Goal: Entertainment & Leisure: Browse casually

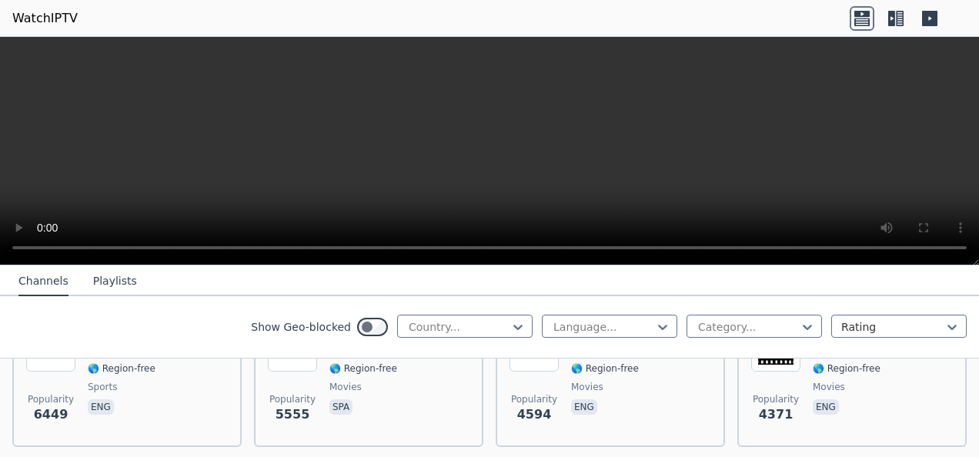
scroll to position [308, 0]
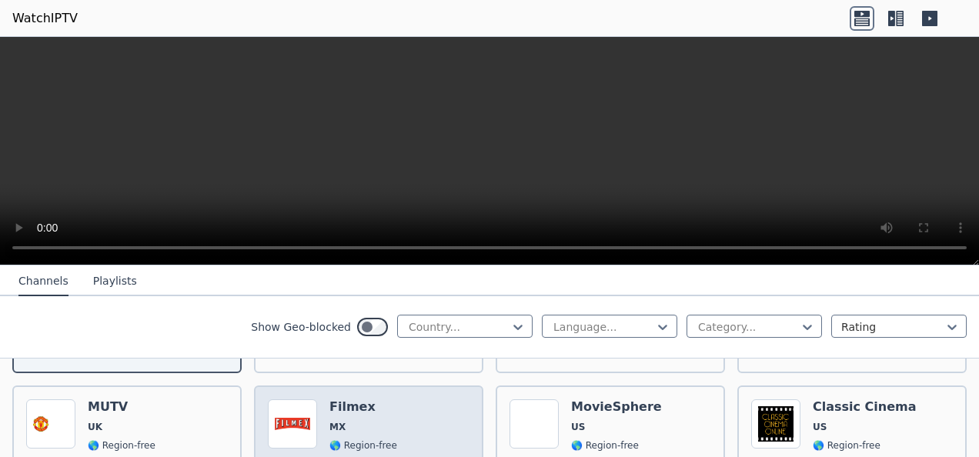
click at [399, 407] on div "Popularity 5555 Filmex MX 🌎 Region-free movies spa" at bounding box center [369, 455] width 202 height 111
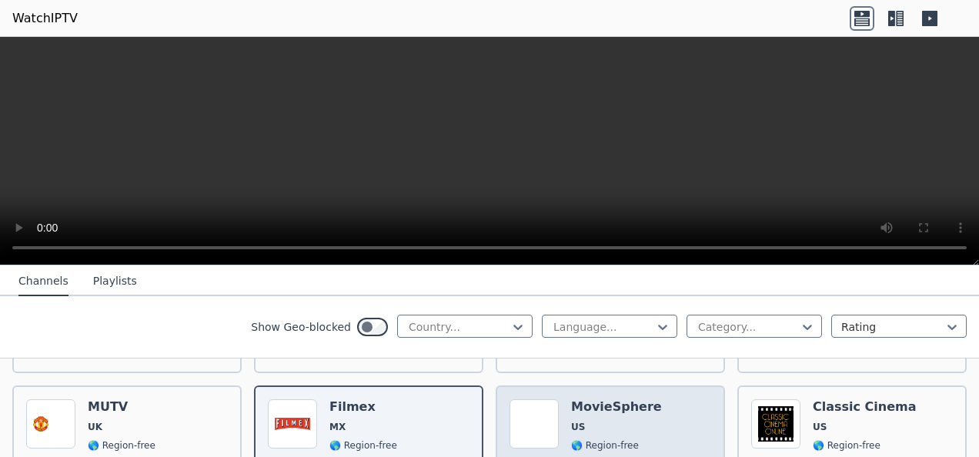
click at [616, 421] on span "US" at bounding box center [616, 427] width 91 height 12
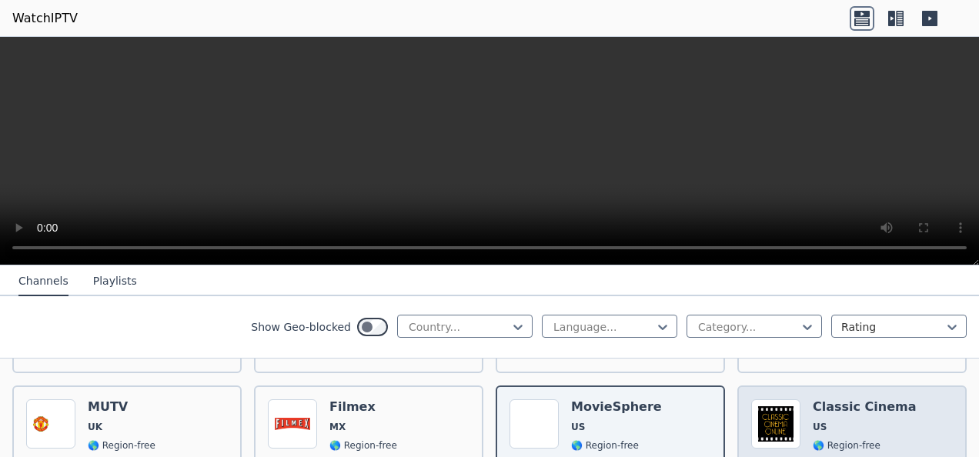
click at [886, 409] on div "Popularity 4371 Classic Cinema US 🌎 Region-free movies eng" at bounding box center [853, 455] width 202 height 111
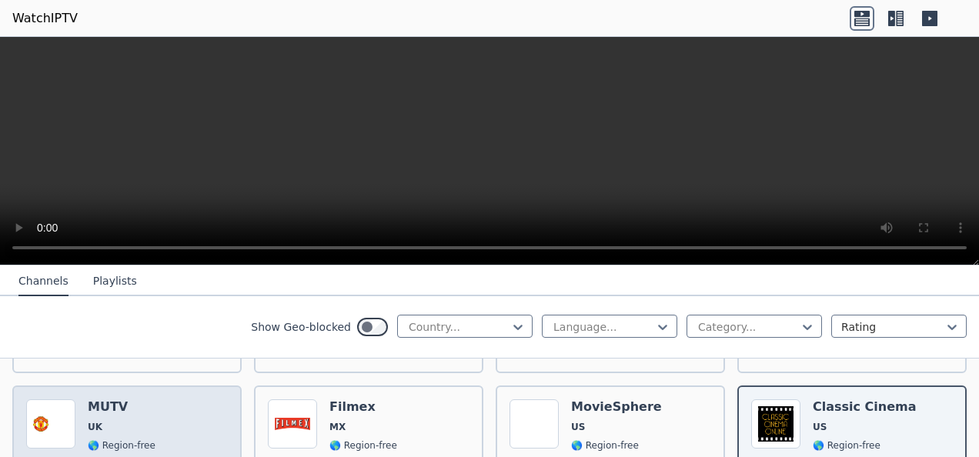
click at [137, 421] on span "UK" at bounding box center [122, 427] width 68 height 12
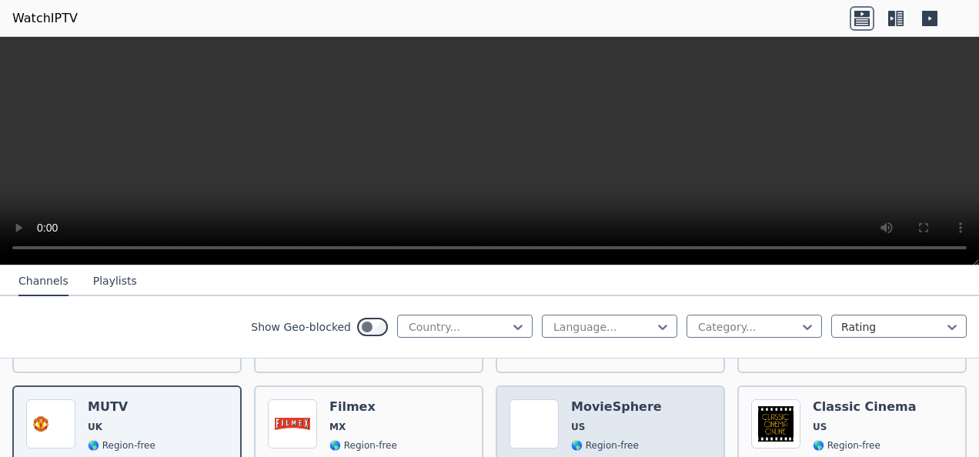
click at [611, 421] on span "US" at bounding box center [616, 427] width 91 height 12
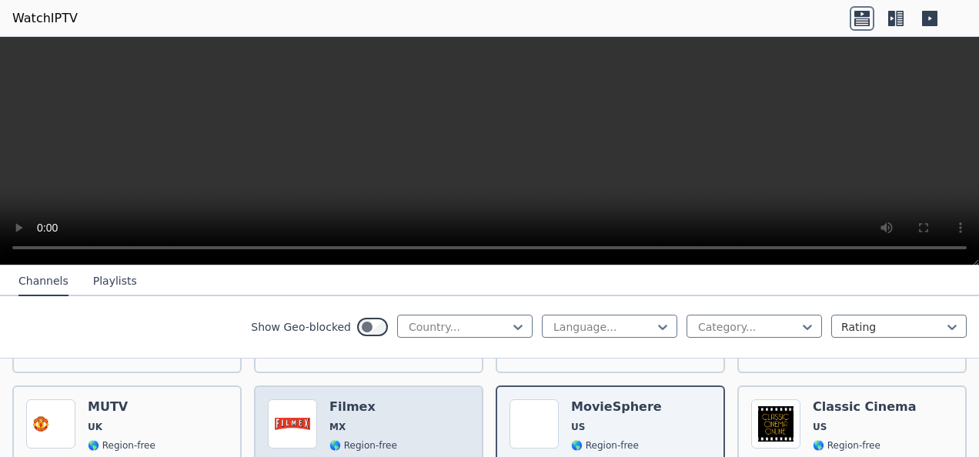
click at [380, 421] on span "MX" at bounding box center [364, 427] width 68 height 12
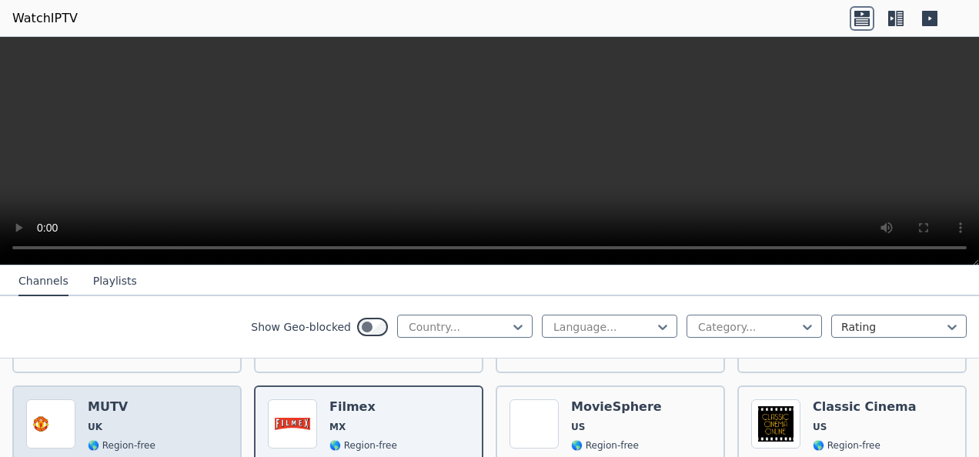
click at [154, 404] on div "Popularity 6449 MUTV [GEOGRAPHIC_DATA] 🌎 Region-free sports eng" at bounding box center [127, 455] width 202 height 111
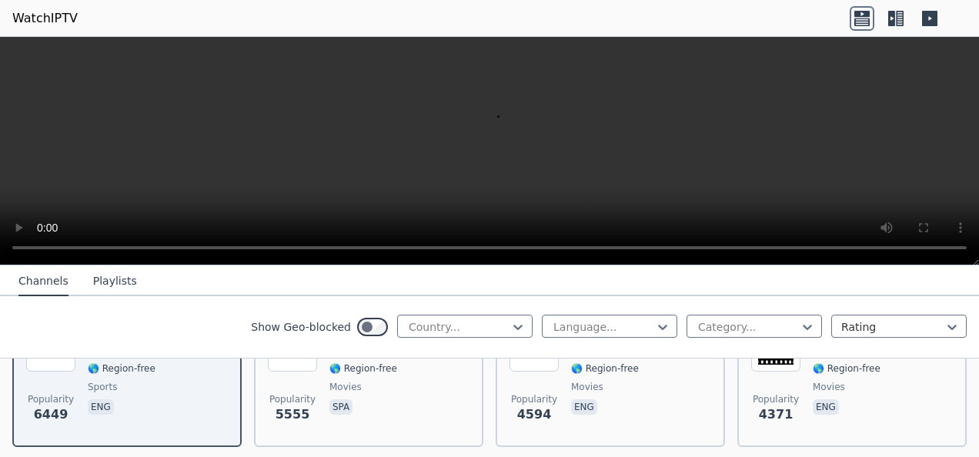
scroll to position [462, 0]
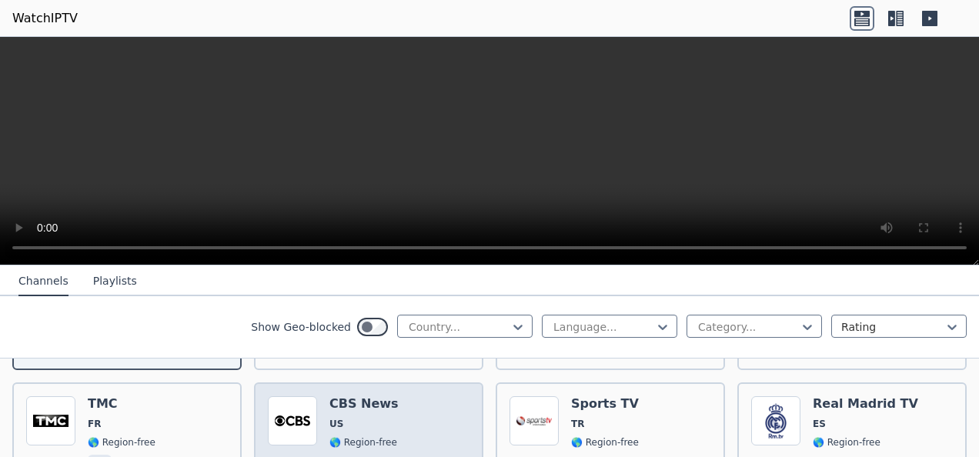
click at [375, 418] on span "US" at bounding box center [364, 424] width 69 height 12
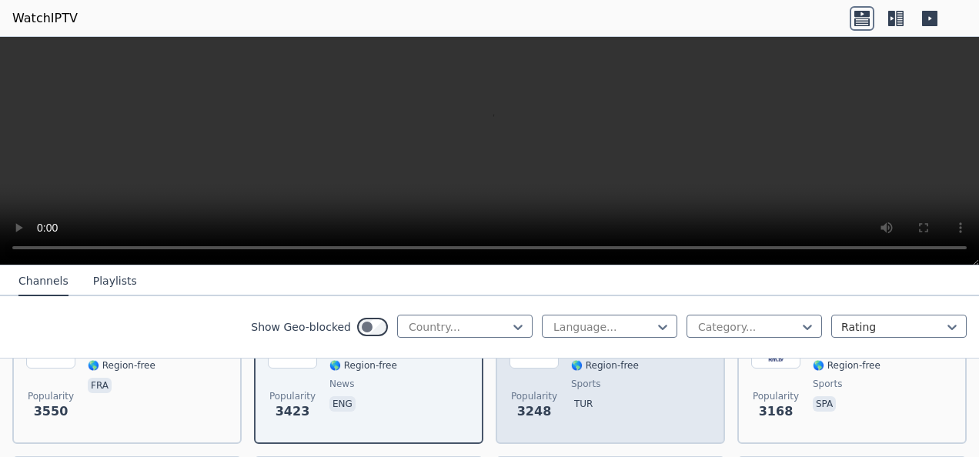
scroll to position [616, 0]
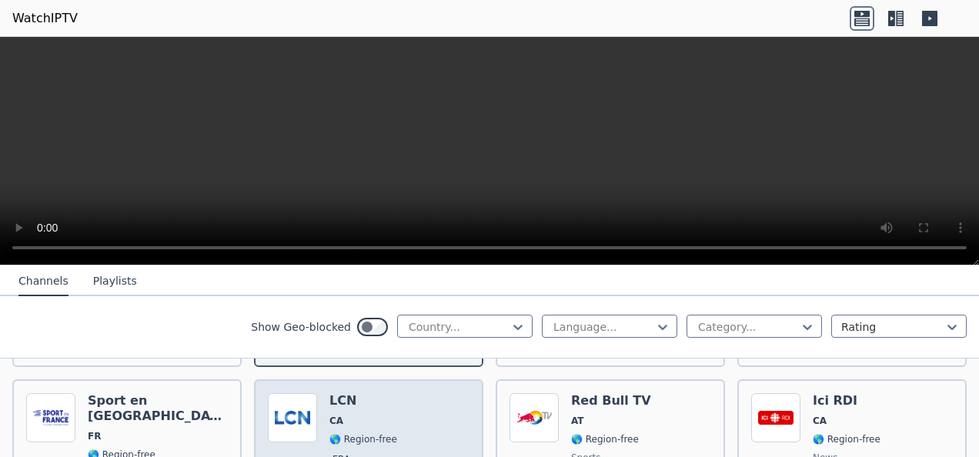
click at [380, 415] on span "CA" at bounding box center [364, 421] width 68 height 12
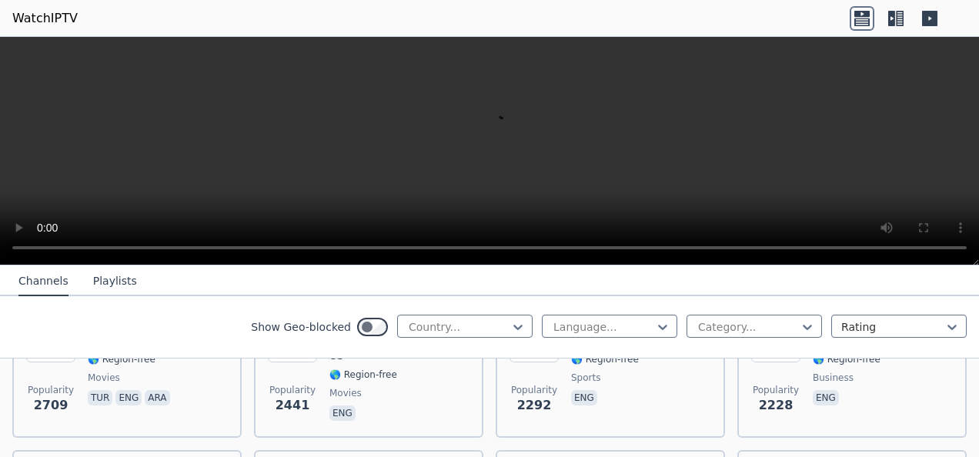
scroll to position [924, 0]
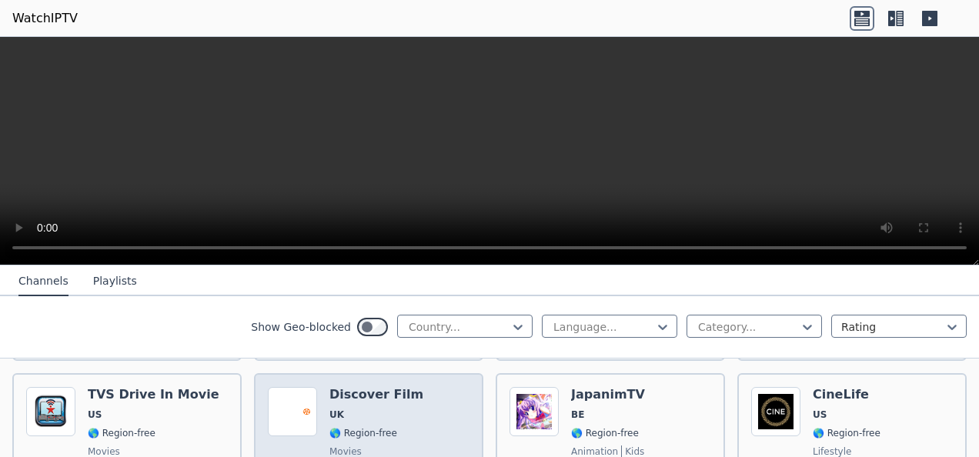
click at [410, 399] on div "Popularity 2174 Discover Film UK 🌎 Region-free movies eng" at bounding box center [369, 442] width 202 height 111
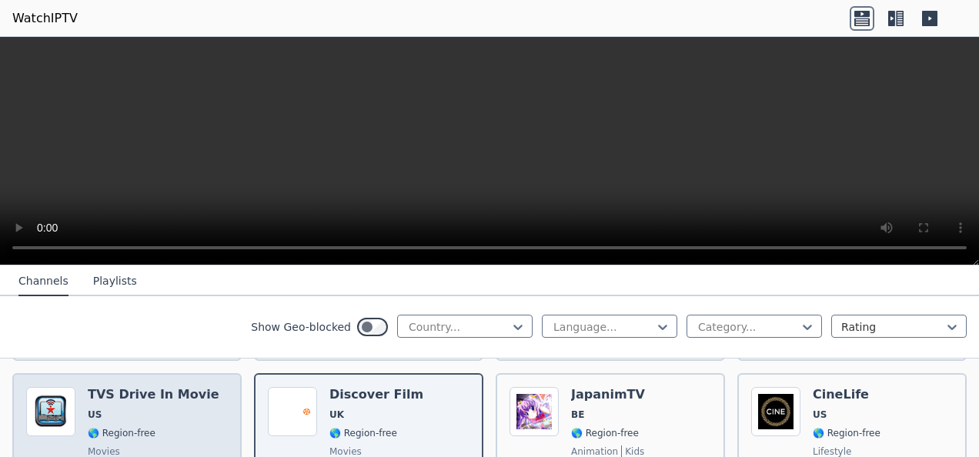
click at [154, 409] on span "US" at bounding box center [154, 415] width 132 height 12
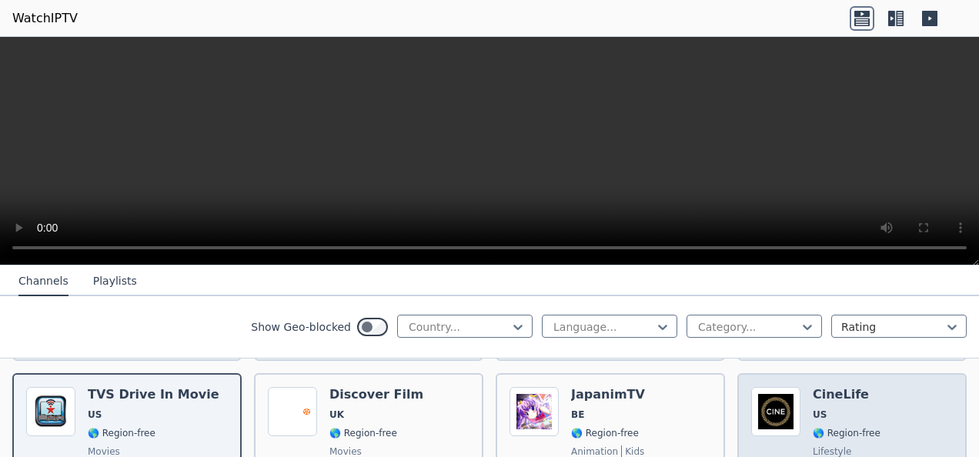
click at [906, 402] on div "Popularity 2162 CineLife US 🌎 Region-free lifestyle eng" at bounding box center [853, 442] width 202 height 111
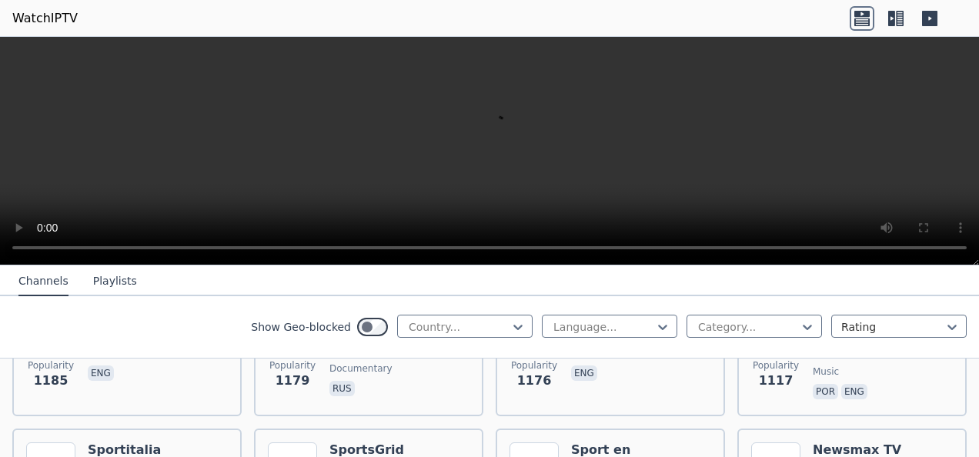
scroll to position [2464, 0]
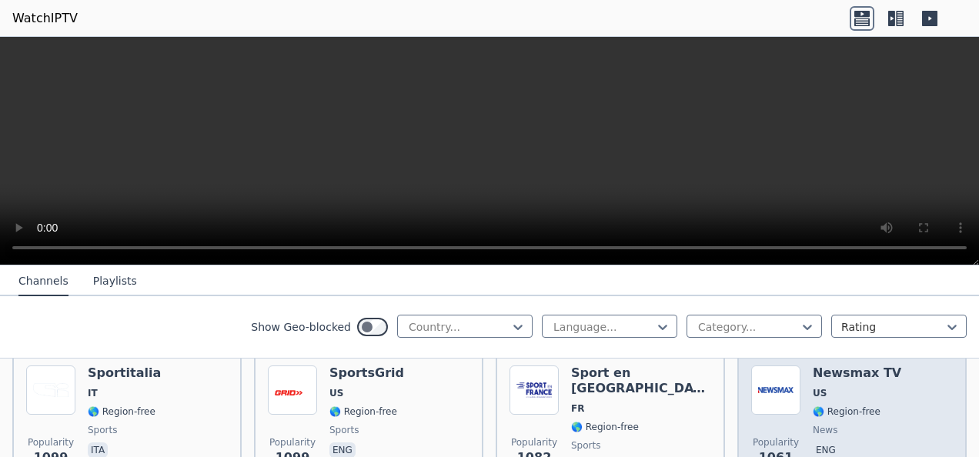
click at [887, 379] on div "Popularity 1061 Newsmax TV US 🌎 Region-free news eng" at bounding box center [853, 421] width 202 height 111
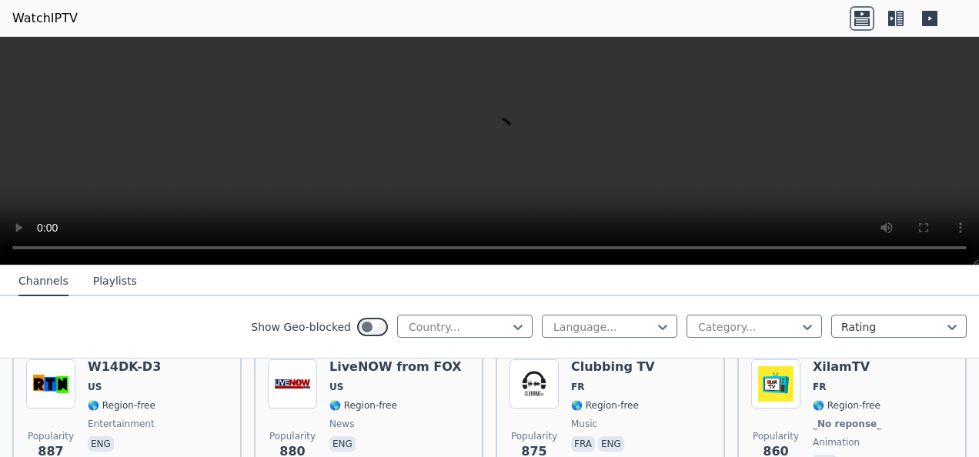
scroll to position [3311, 0]
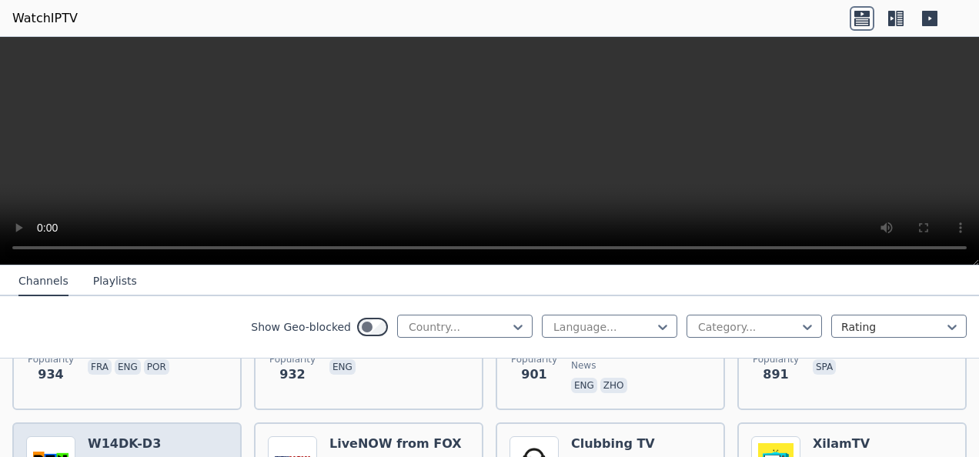
click at [136, 437] on h6 "W14DK-D3" at bounding box center [124, 444] width 73 height 15
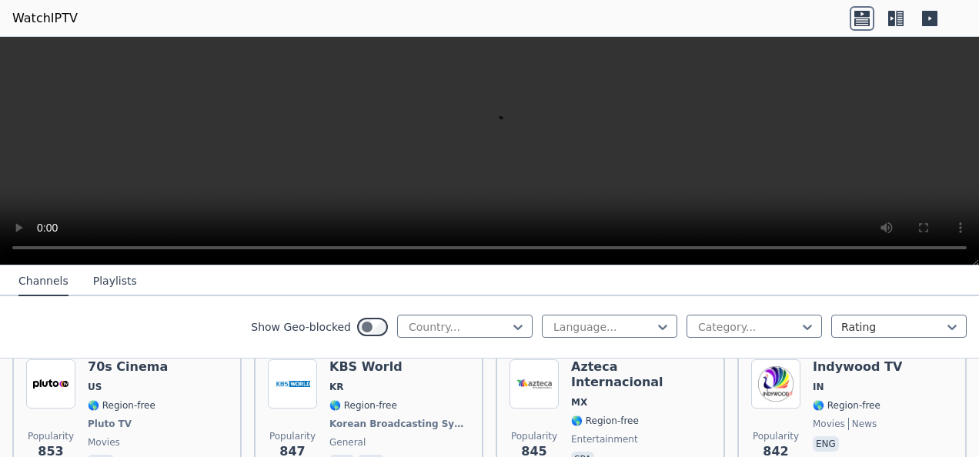
scroll to position [3619, 0]
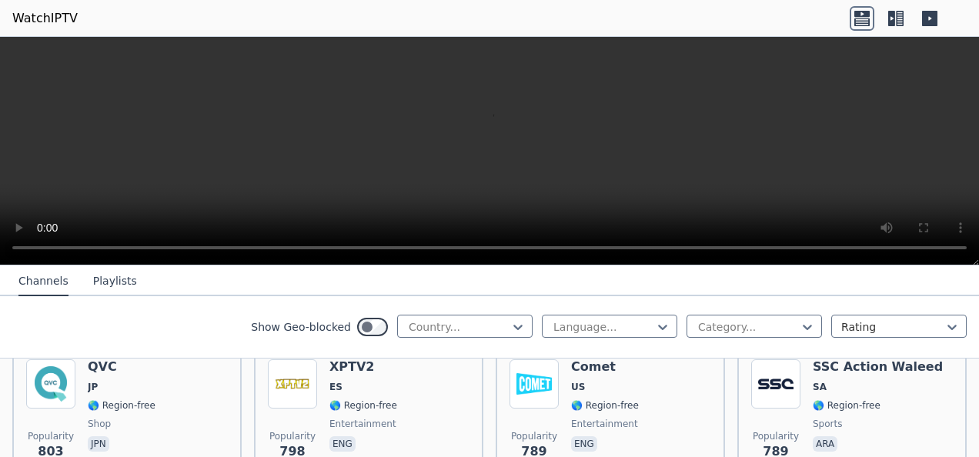
scroll to position [3927, 0]
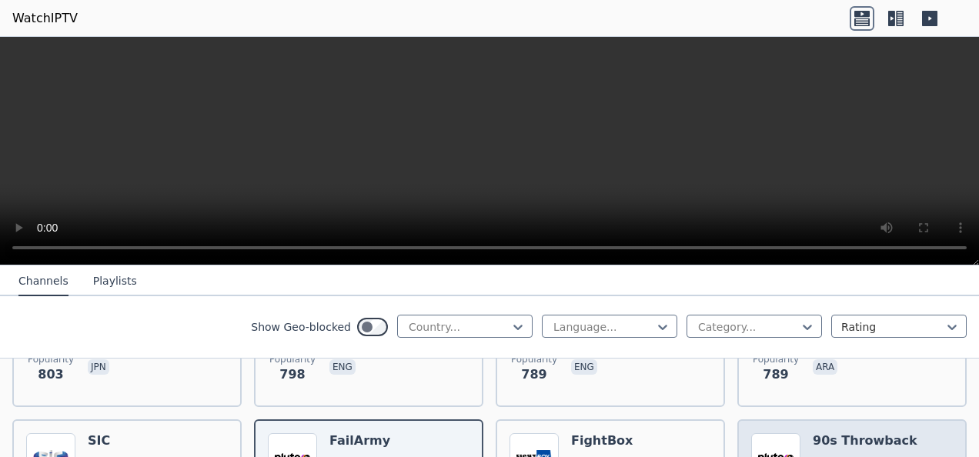
click at [872, 435] on h6 "90s Throwback" at bounding box center [865, 441] width 105 height 15
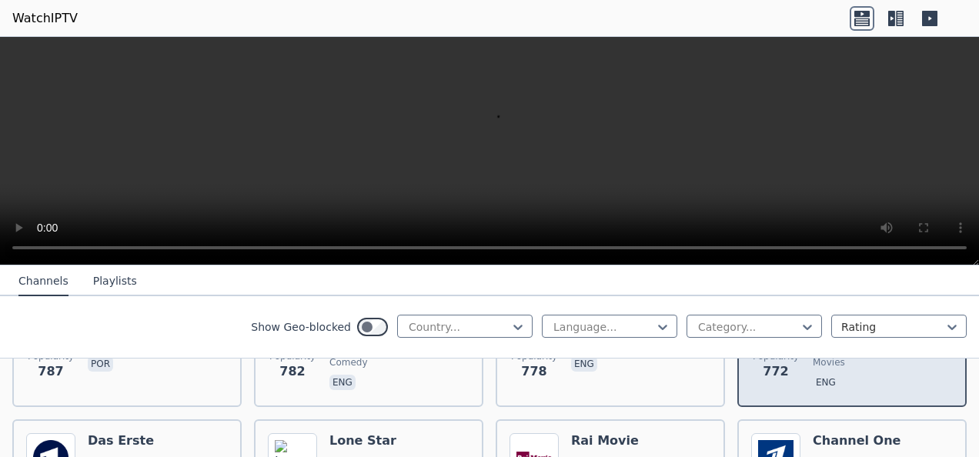
scroll to position [4158, 0]
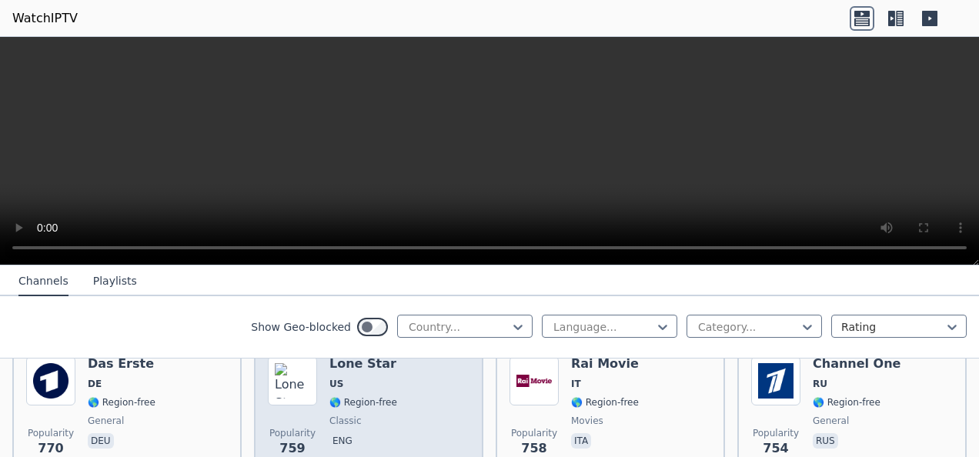
click at [452, 413] on div "Popularity 759 Lone Star US 🌎 Region-free classic eng" at bounding box center [369, 412] width 202 height 111
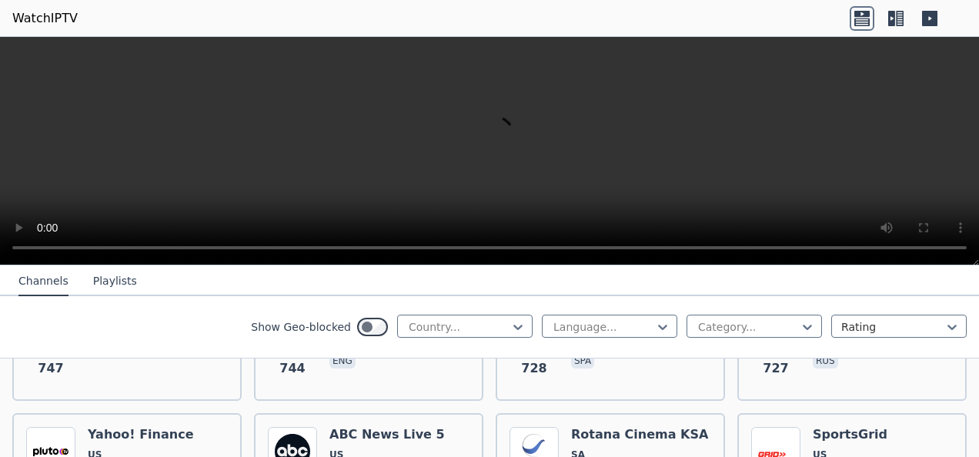
scroll to position [4466, 0]
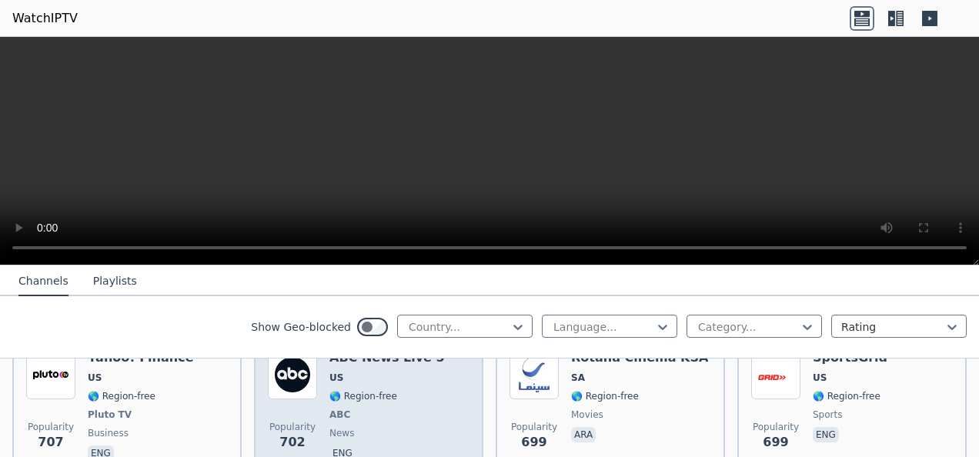
click at [452, 393] on div "Popularity 702 ABC News Live 5 US 🌎 Region-free ABC news eng" at bounding box center [369, 407] width 202 height 114
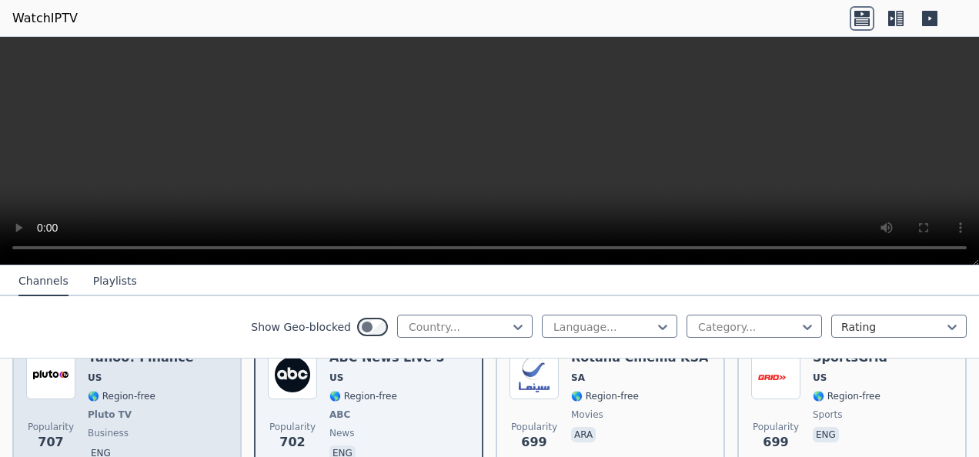
click at [172, 398] on div "Popularity 707 Yahoo! Finance US 🌎 Region-free Pluto TV business eng" at bounding box center [127, 407] width 202 height 114
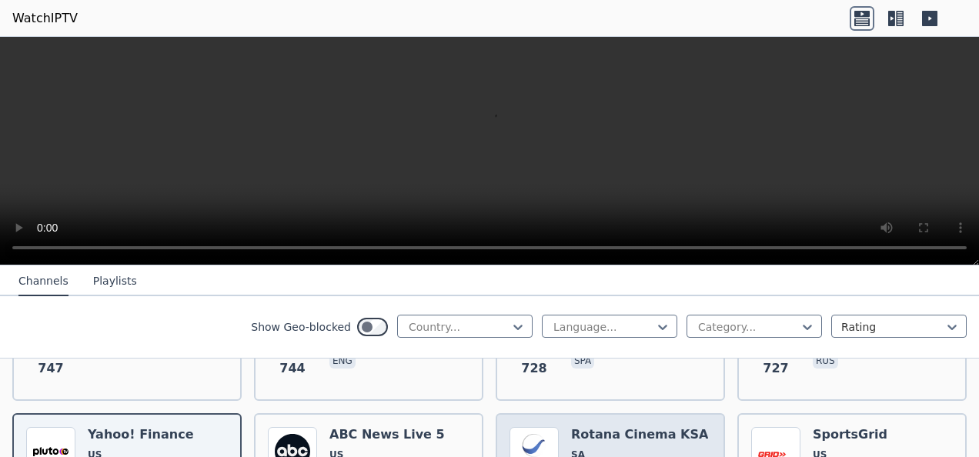
scroll to position [4697, 0]
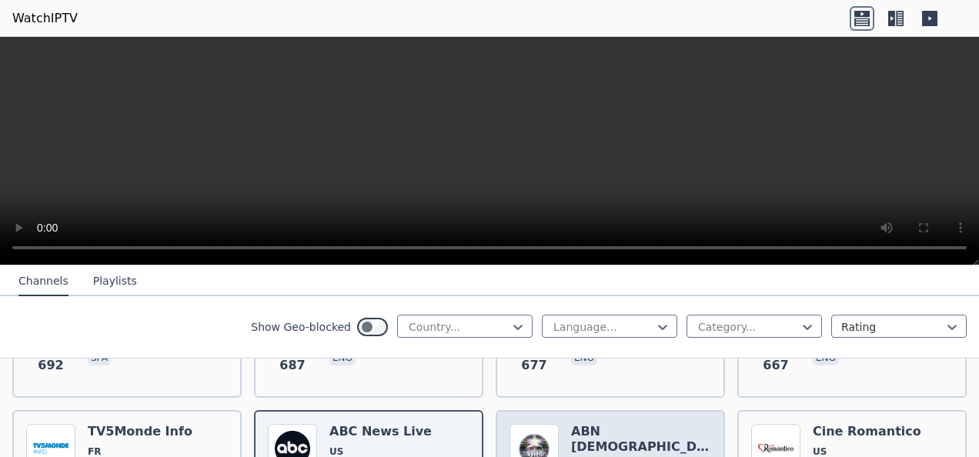
click at [645, 430] on h6 "ABN [DEMOGRAPHIC_DATA] Movies Channel" at bounding box center [641, 447] width 140 height 46
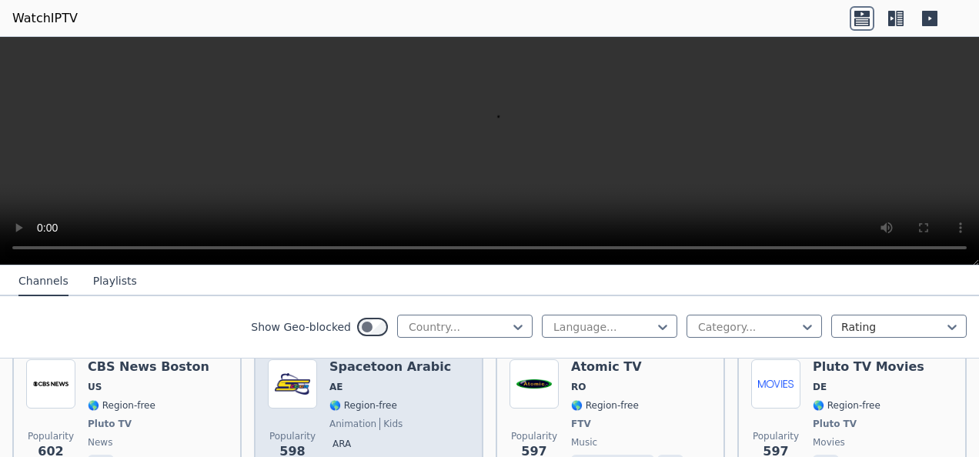
scroll to position [5159, 0]
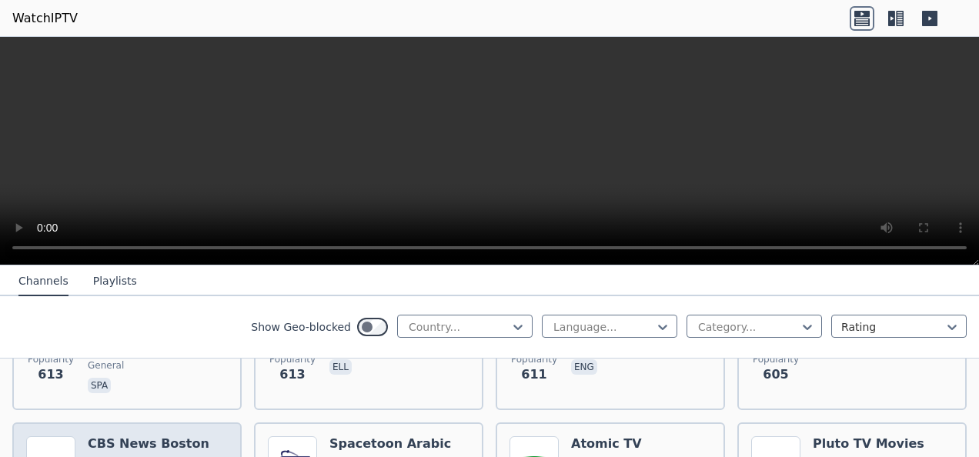
click at [179, 437] on h6 "CBS News Boston" at bounding box center [149, 444] width 122 height 15
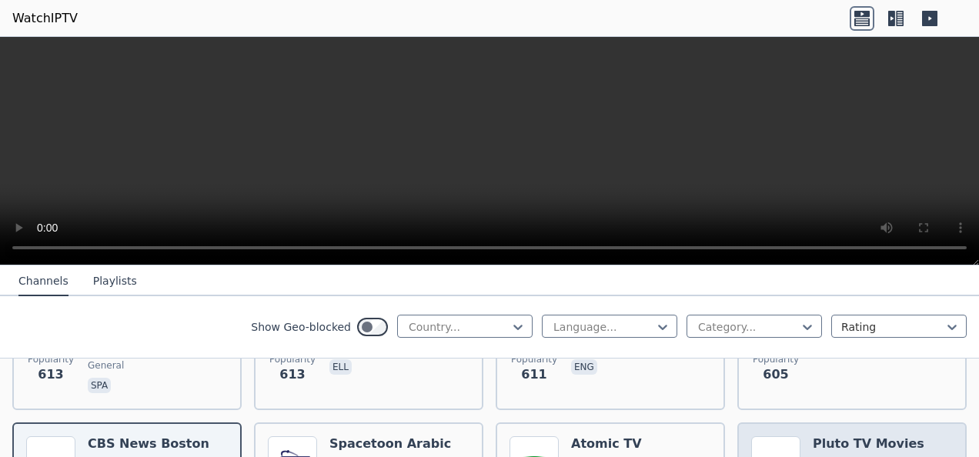
click at [842, 457] on span "DE" at bounding box center [869, 464] width 112 height 12
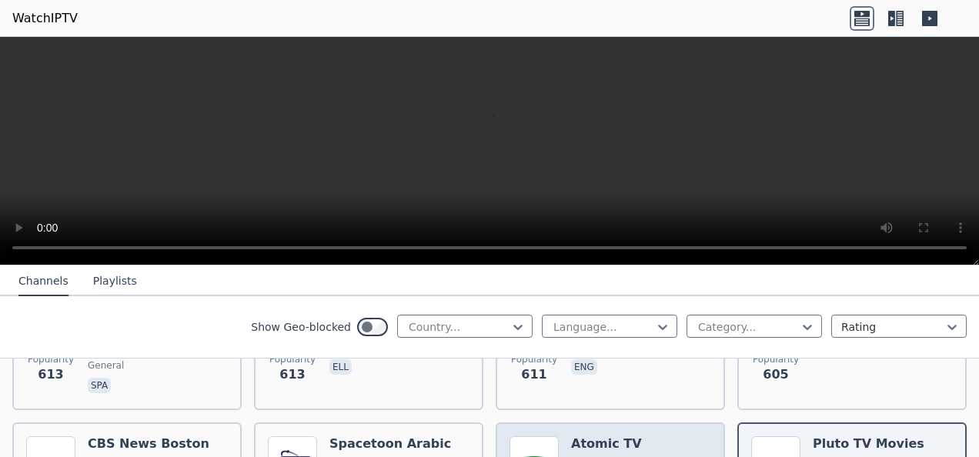
scroll to position [5467, 0]
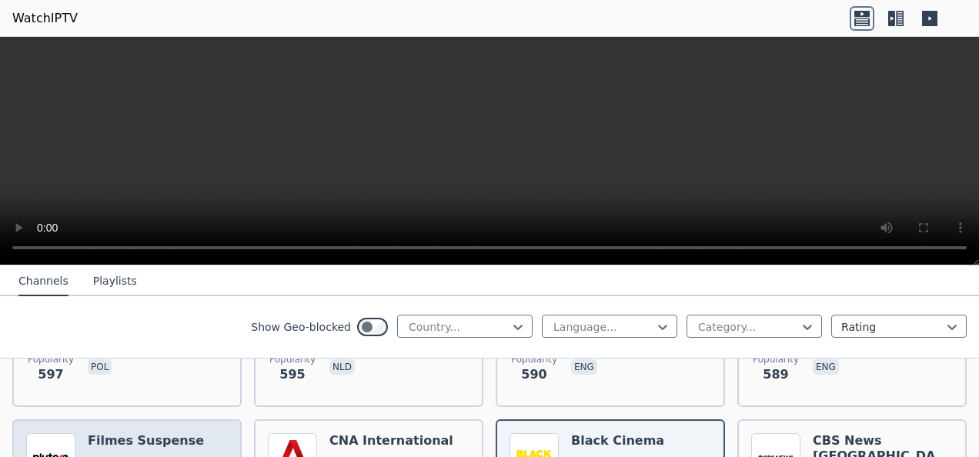
click at [160, 434] on h6 "Filmes Suspense" at bounding box center [146, 441] width 116 height 15
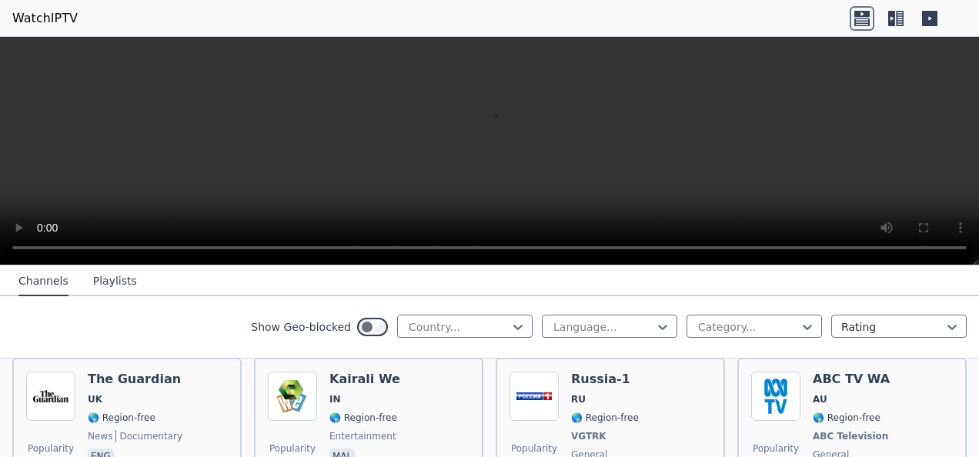
scroll to position [5775, 0]
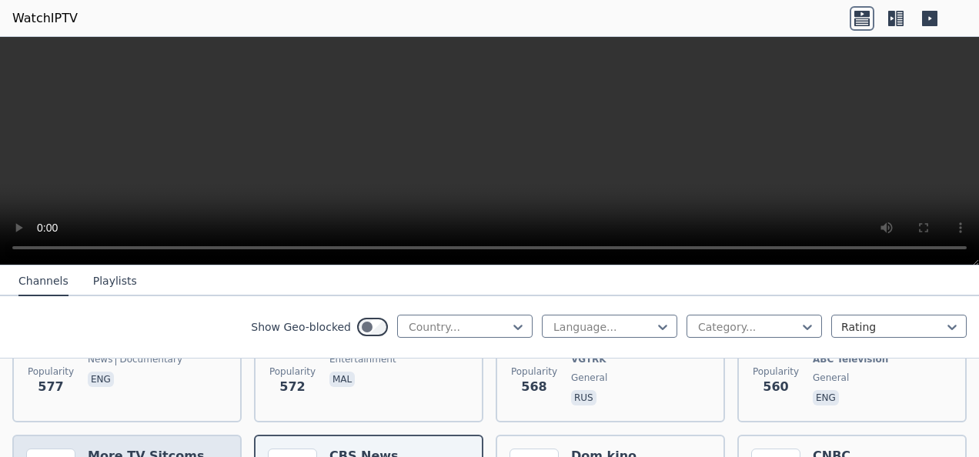
click at [177, 449] on h6 "More TV Sitcoms" at bounding box center [146, 456] width 116 height 15
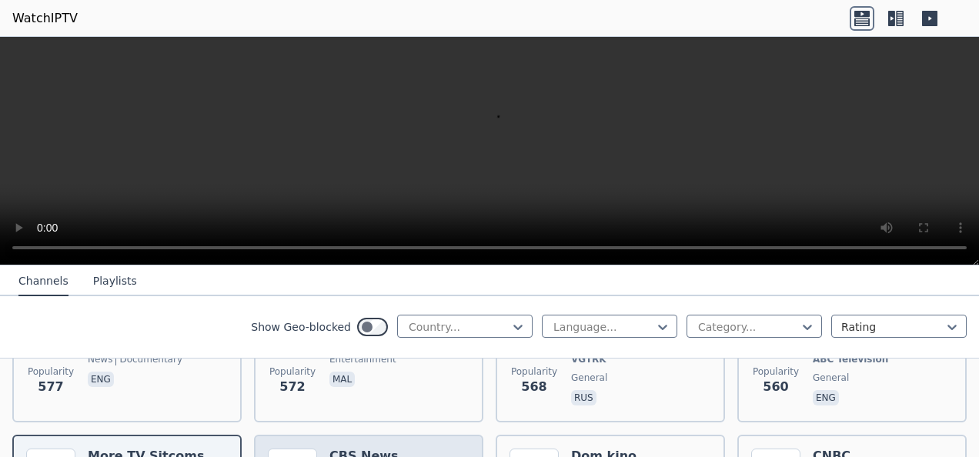
scroll to position [6083, 0]
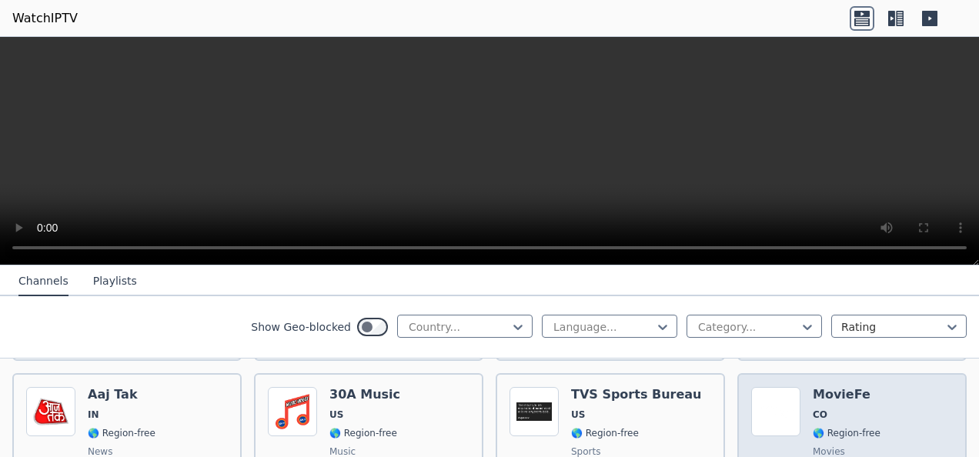
click at [873, 409] on div "Popularity 503 MovieFe CO 🌎 Region-free movies spa" at bounding box center [853, 442] width 202 height 111
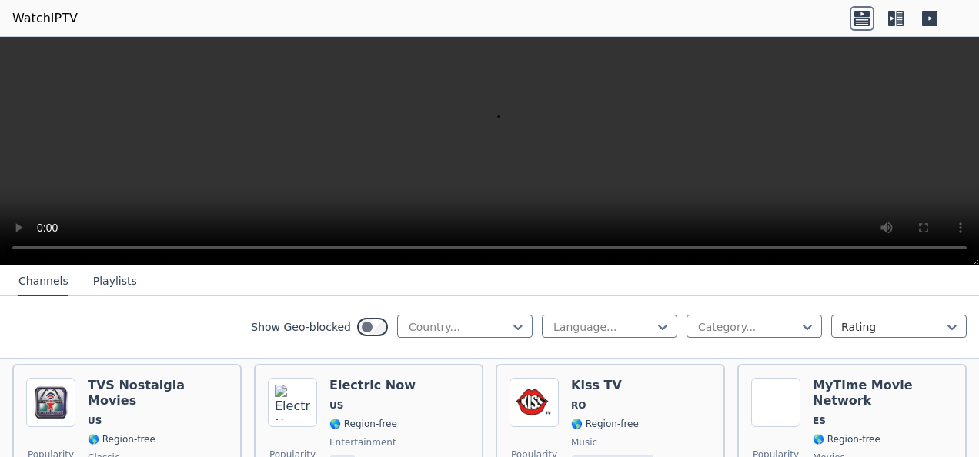
scroll to position [7161, 0]
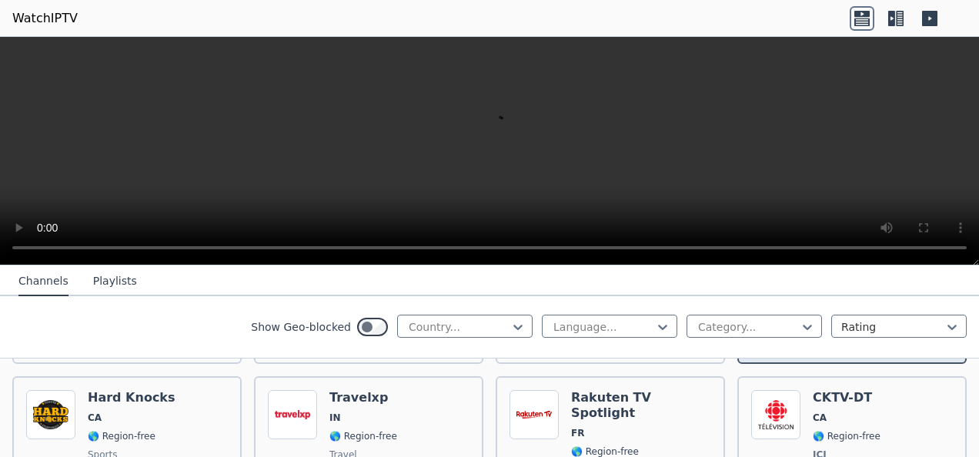
scroll to position [7546, 0]
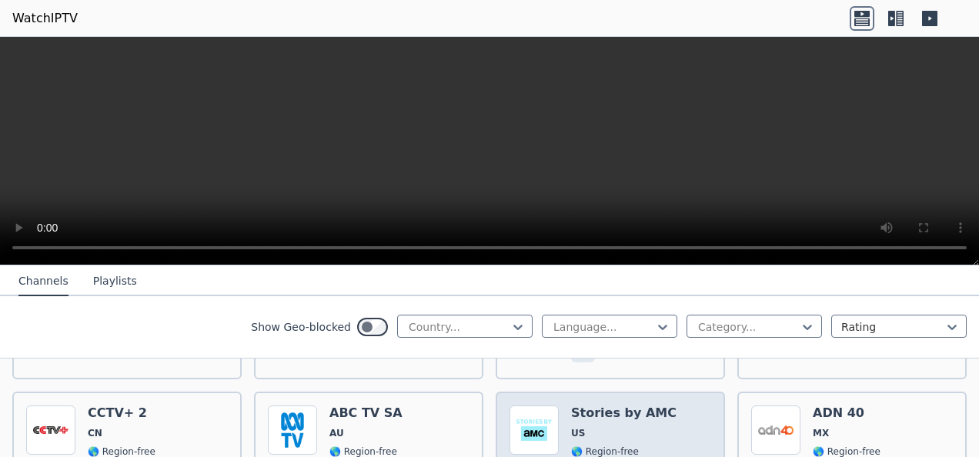
click at [664, 406] on div "Popularity 438 Stories by AMC US 🌎 Region-free Pluto TV entertainment eng" at bounding box center [611, 463] width 202 height 114
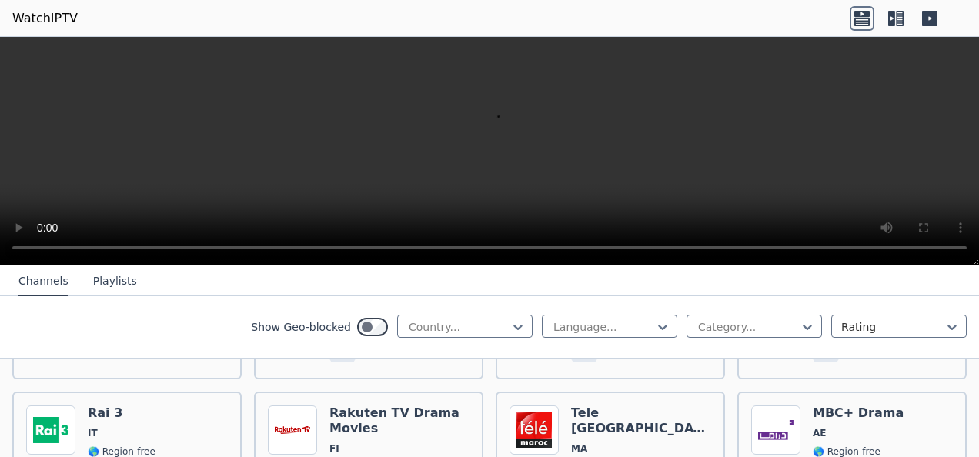
scroll to position [7931, 0]
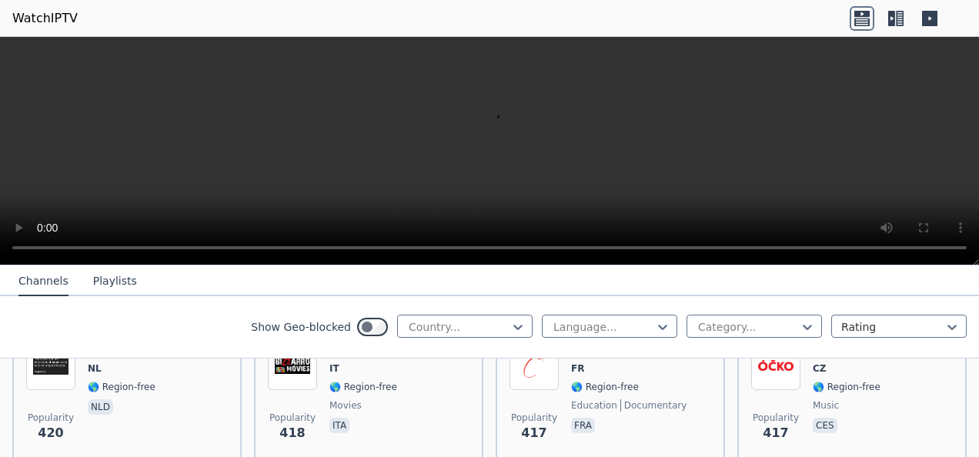
scroll to position [8393, 0]
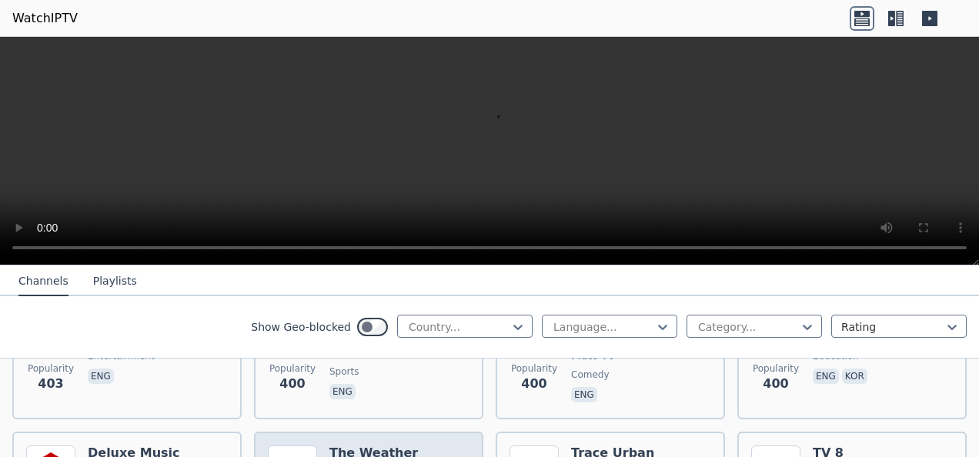
scroll to position [8701, 0]
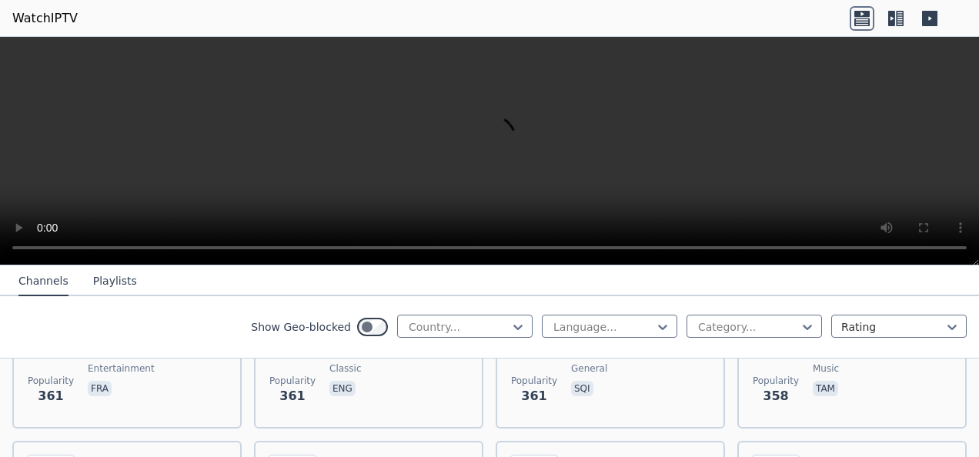
scroll to position [9471, 0]
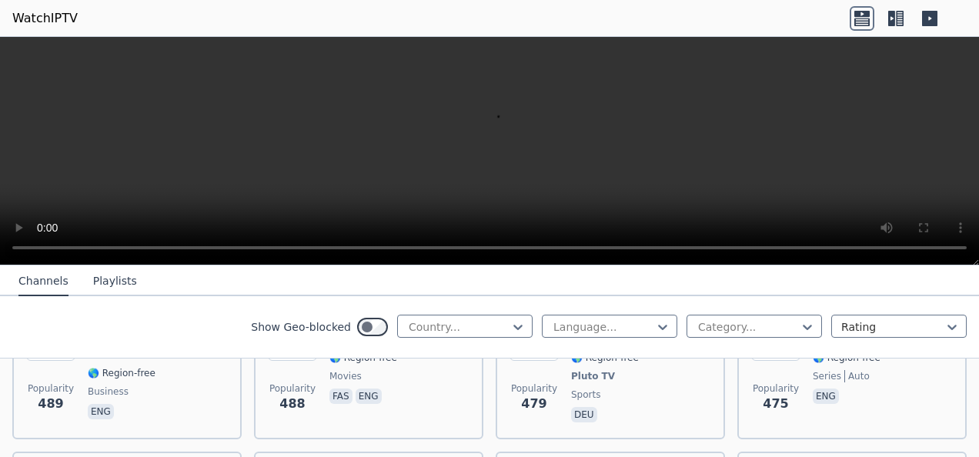
scroll to position [6537, 0]
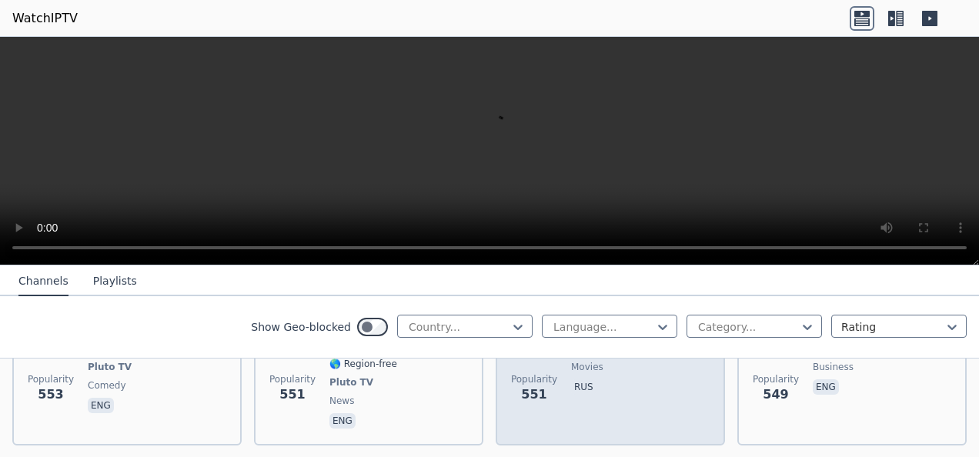
scroll to position [5613, 0]
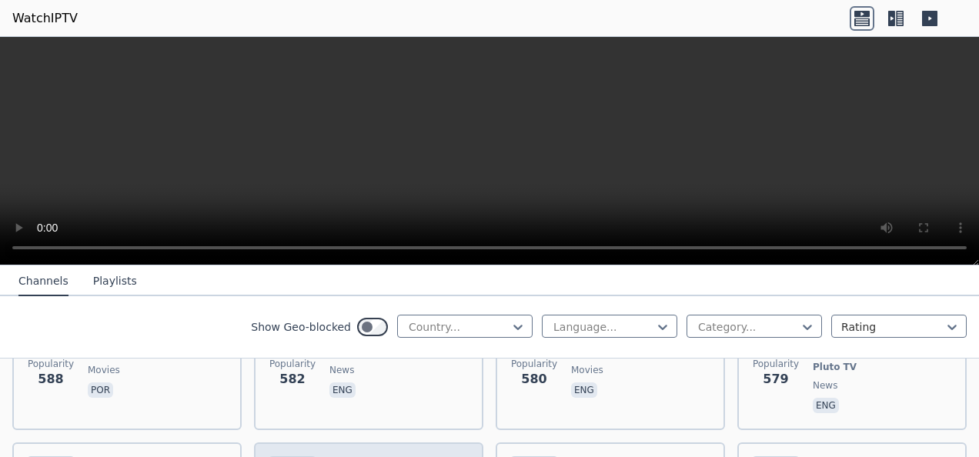
click at [387, 457] on h6 "Kairali We" at bounding box center [365, 464] width 71 height 15
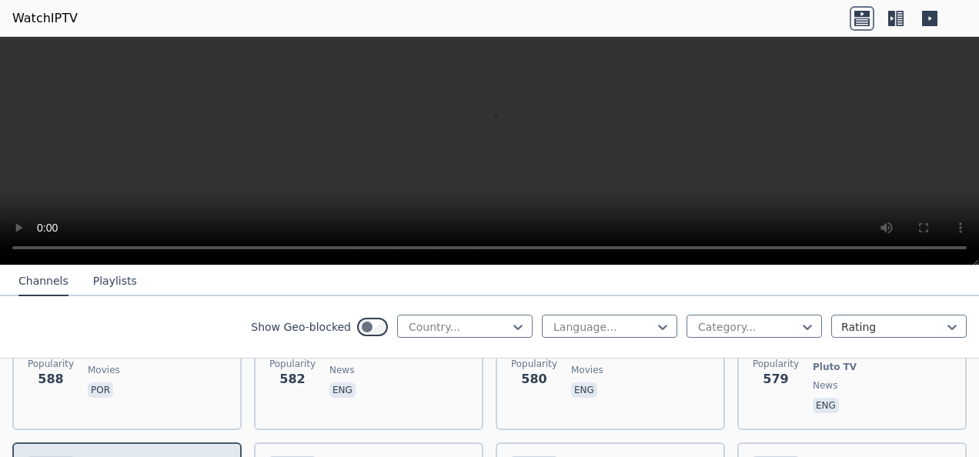
scroll to position [5228, 0]
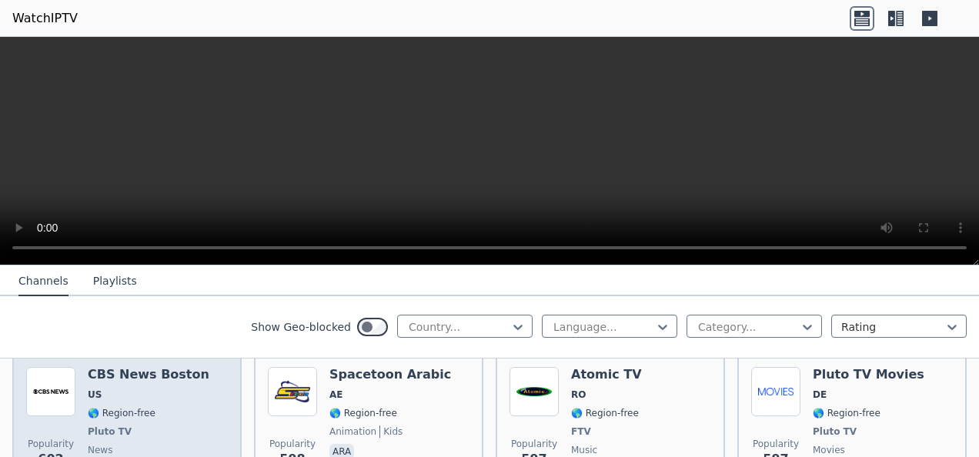
click at [142, 407] on span "🌎 Region-free" at bounding box center [122, 413] width 68 height 12
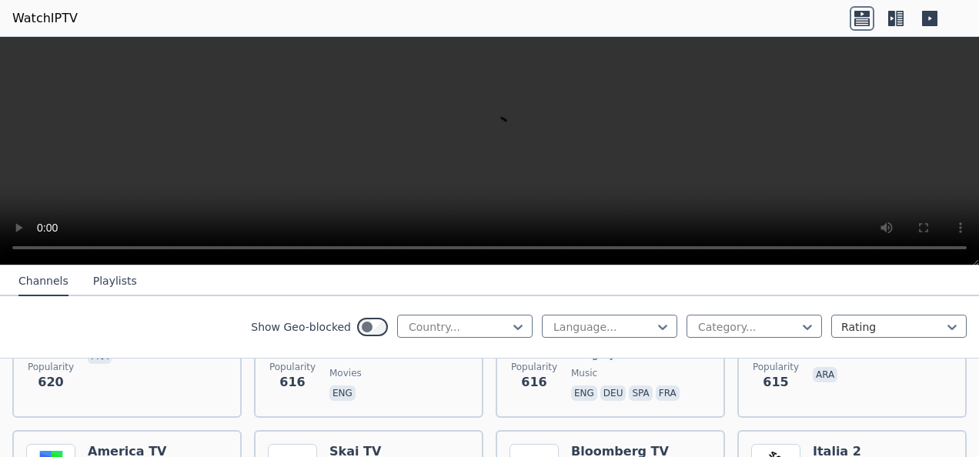
scroll to position [4843, 0]
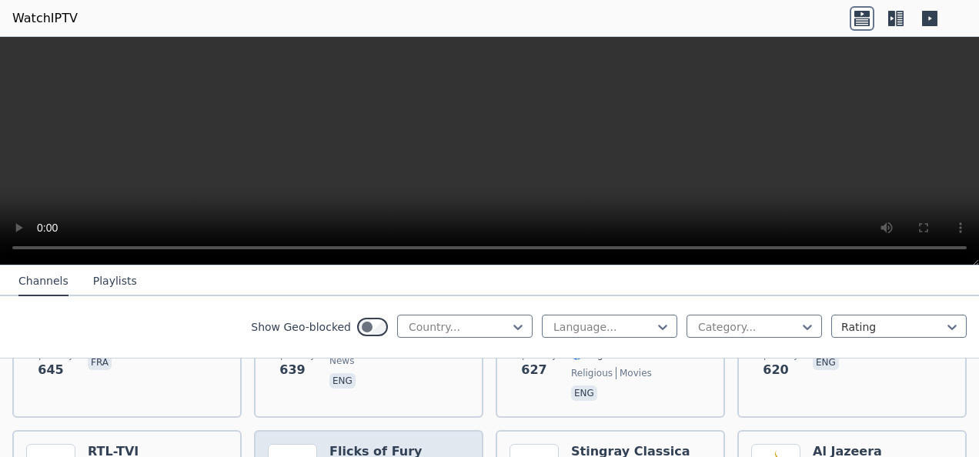
click at [485, 328] on div at bounding box center [458, 327] width 103 height 15
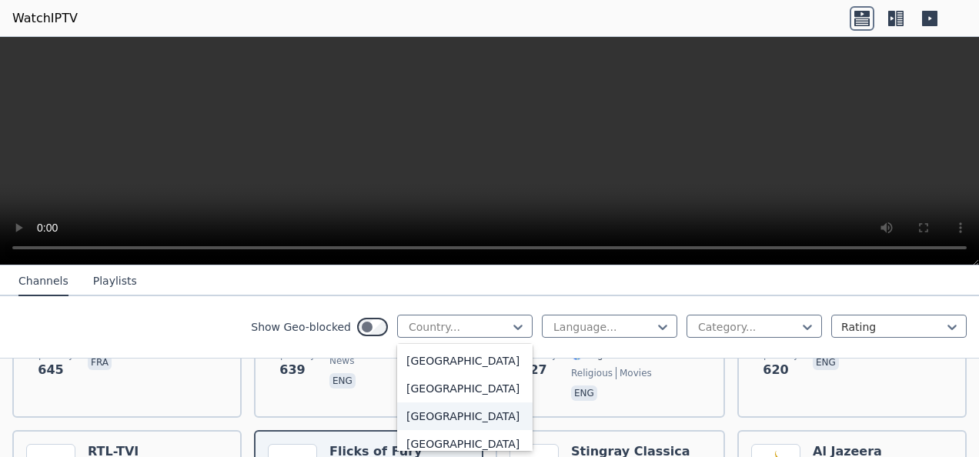
scroll to position [5455, 0]
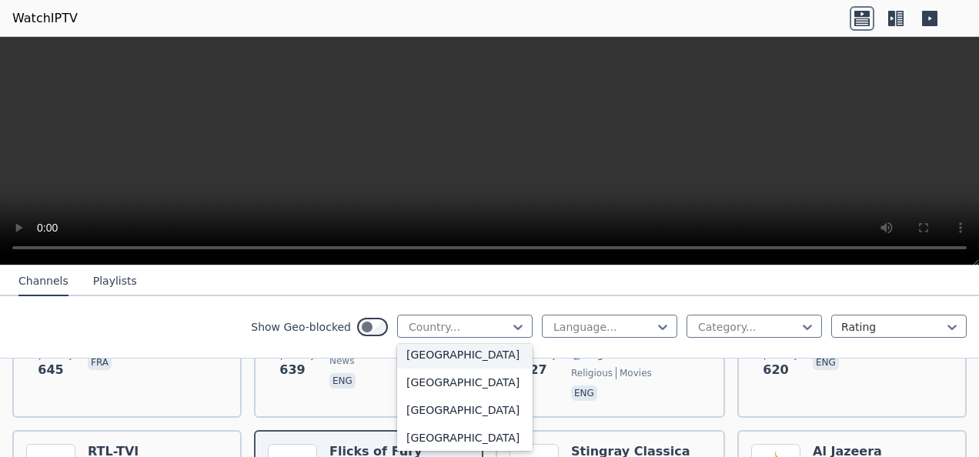
click at [436, 369] on div "[GEOGRAPHIC_DATA]" at bounding box center [465, 355] width 136 height 28
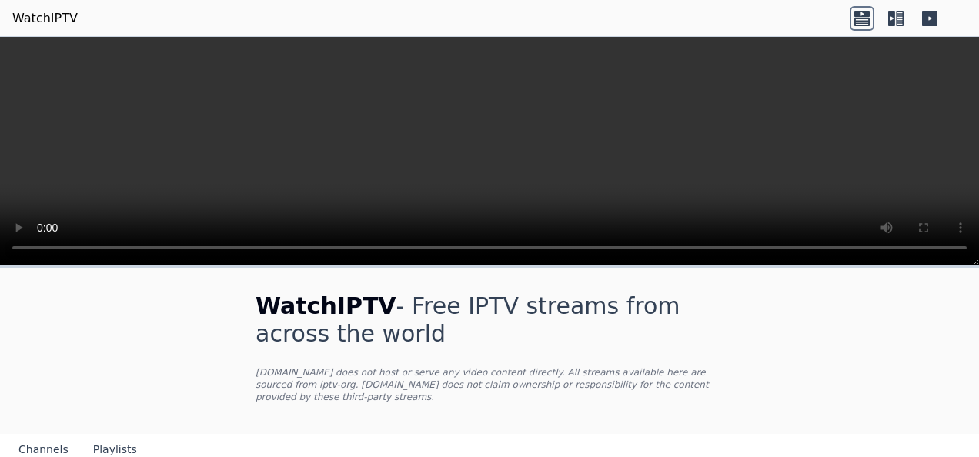
scroll to position [231, 0]
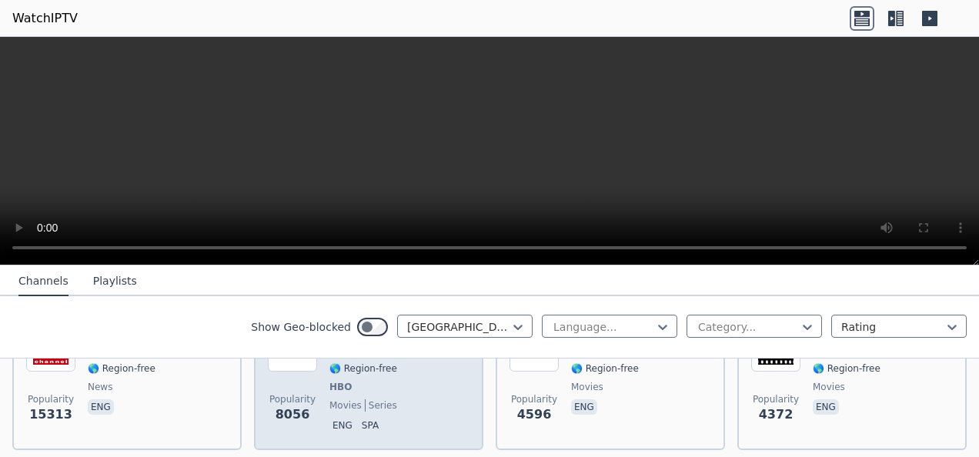
click at [445, 383] on div "Popularity 8056 HBO 2 East US 🌎 Region-free HBO movies series eng spa" at bounding box center [369, 380] width 202 height 114
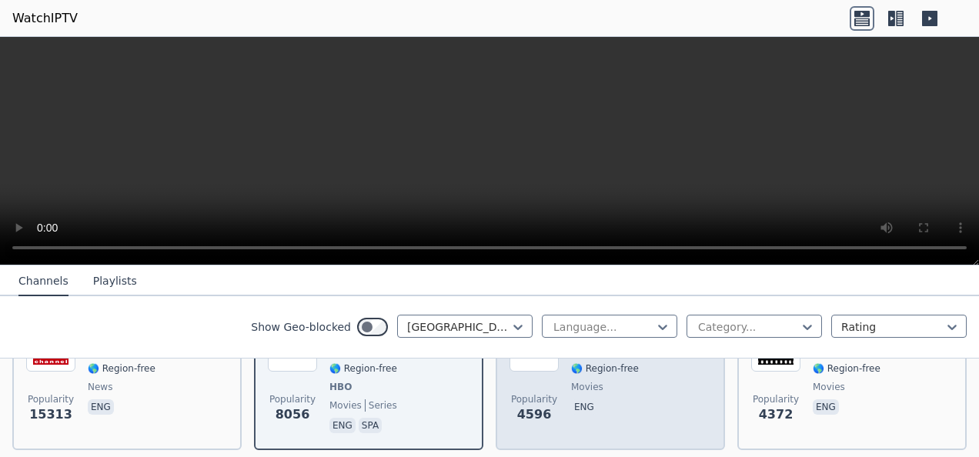
click at [667, 390] on div "Popularity 4596 MovieSphere US 🌎 Region-free movies eng" at bounding box center [611, 380] width 202 height 114
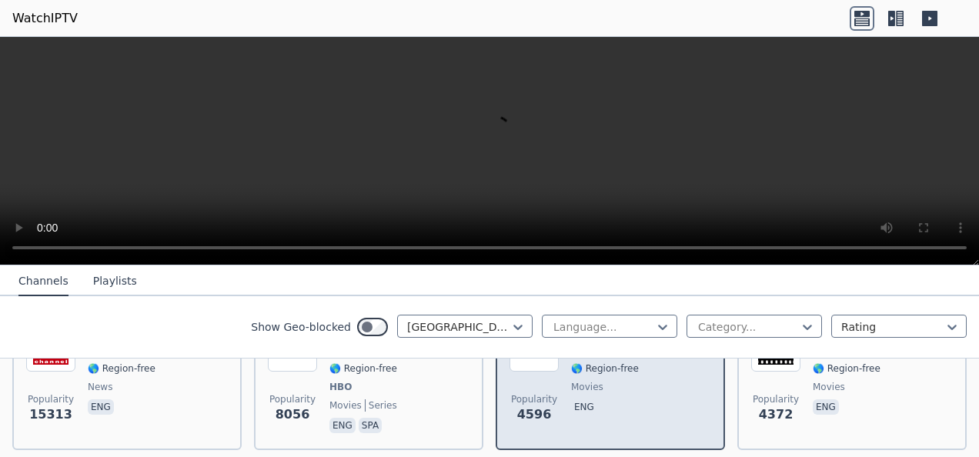
scroll to position [154, 0]
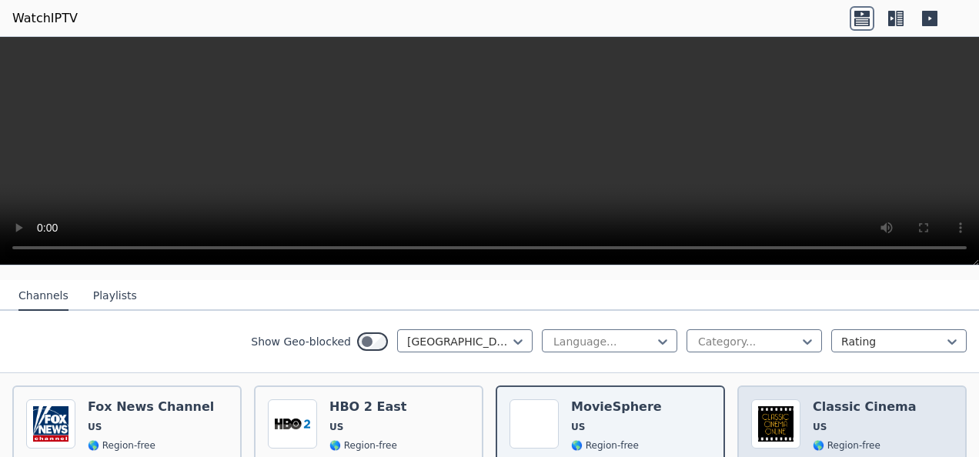
click at [918, 413] on div "Popularity 4372 Classic Cinema US 🌎 Region-free movies eng" at bounding box center [853, 457] width 202 height 114
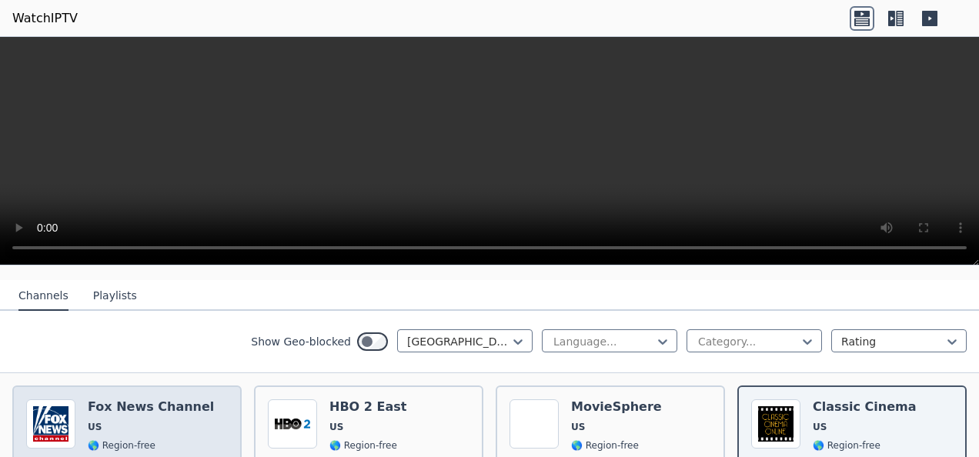
click at [208, 420] on div "Popularity 15313 [PERSON_NAME] US 🌎 Region-free news eng" at bounding box center [127, 457] width 202 height 114
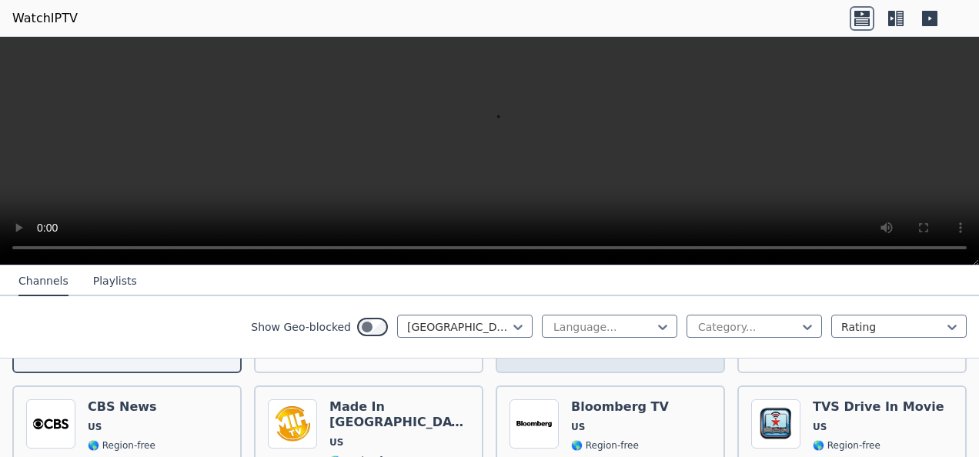
scroll to position [385, 0]
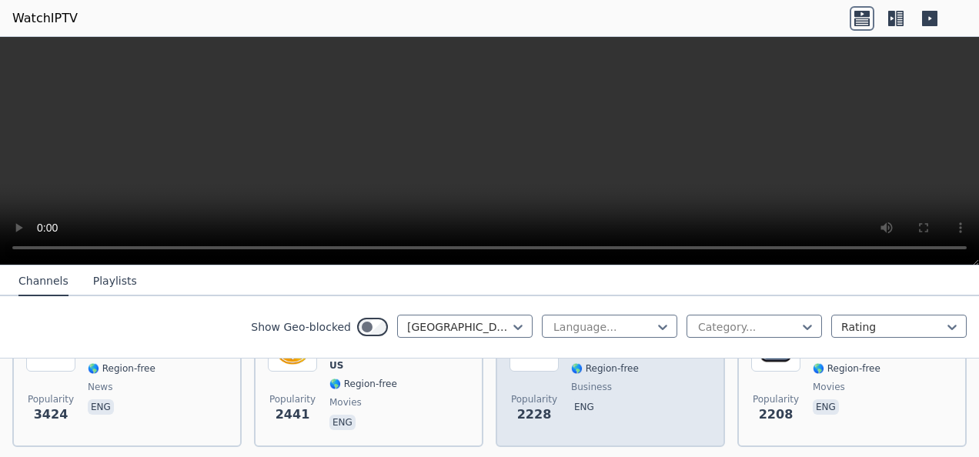
click at [624, 405] on div "Bloomberg TV US 🌎 Region-free business eng" at bounding box center [620, 378] width 98 height 111
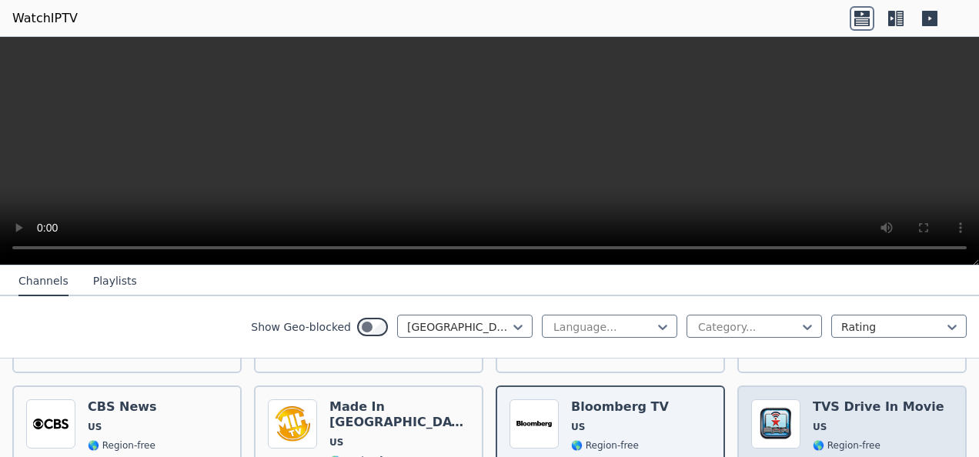
click at [916, 423] on div "Popularity 2208 TVS Drive In Movie US 🌎 Region-free movies eng" at bounding box center [853, 455] width 202 height 111
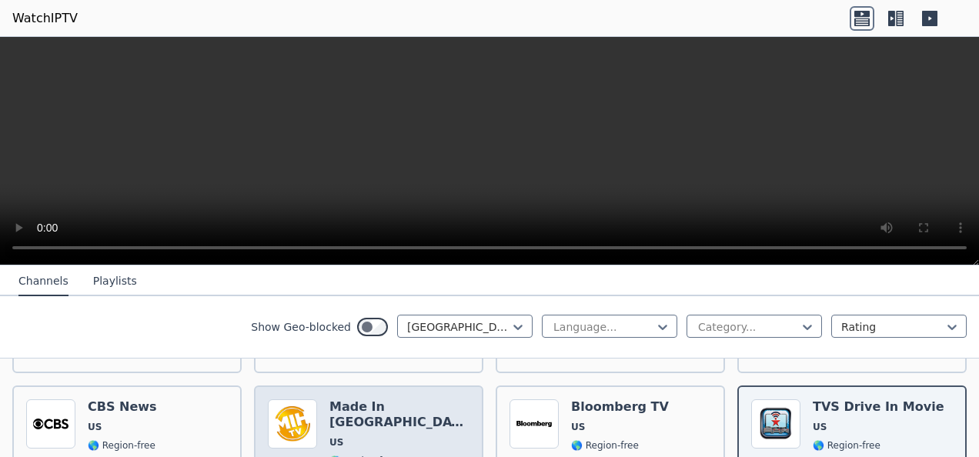
click at [413, 437] on span "US" at bounding box center [400, 443] width 140 height 12
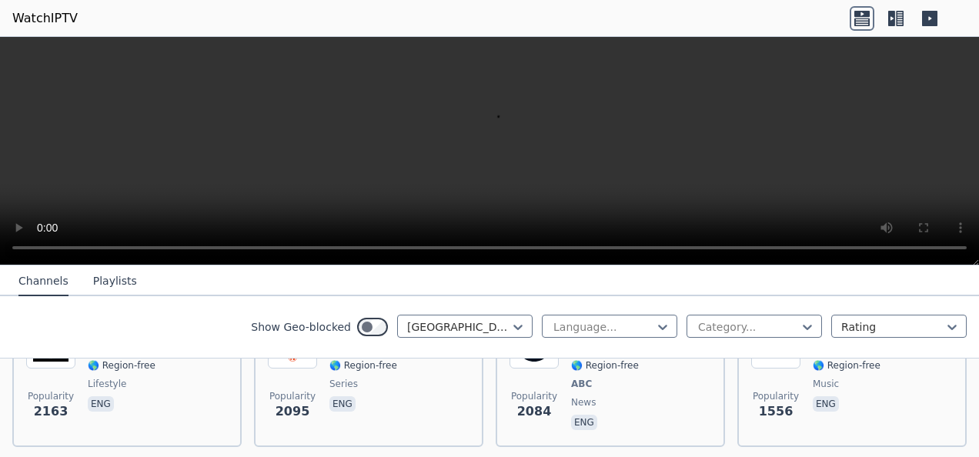
scroll to position [616, 0]
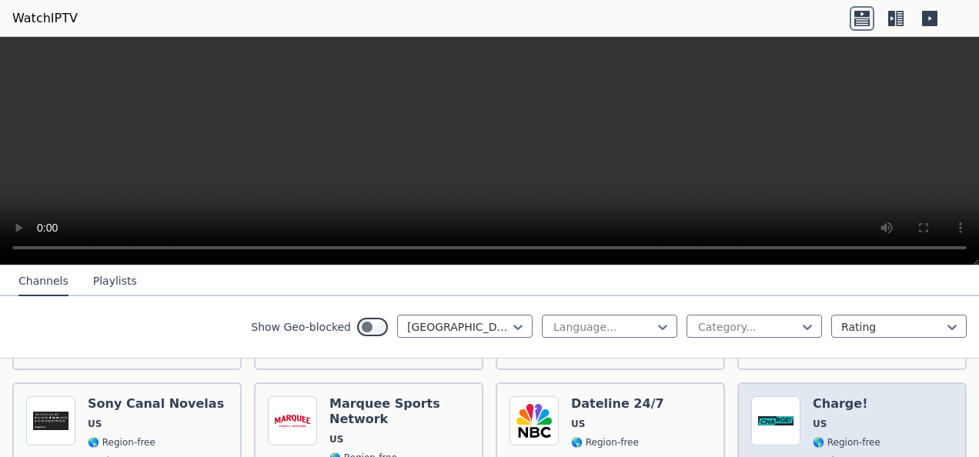
click at [884, 400] on div "Popularity 1255 Charge! US 🌎 Region-free movies eng" at bounding box center [853, 454] width 202 height 114
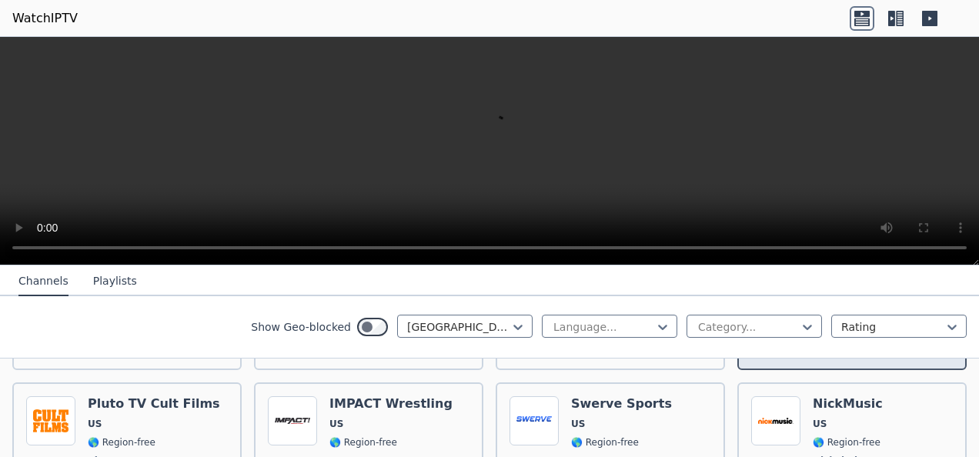
scroll to position [847, 0]
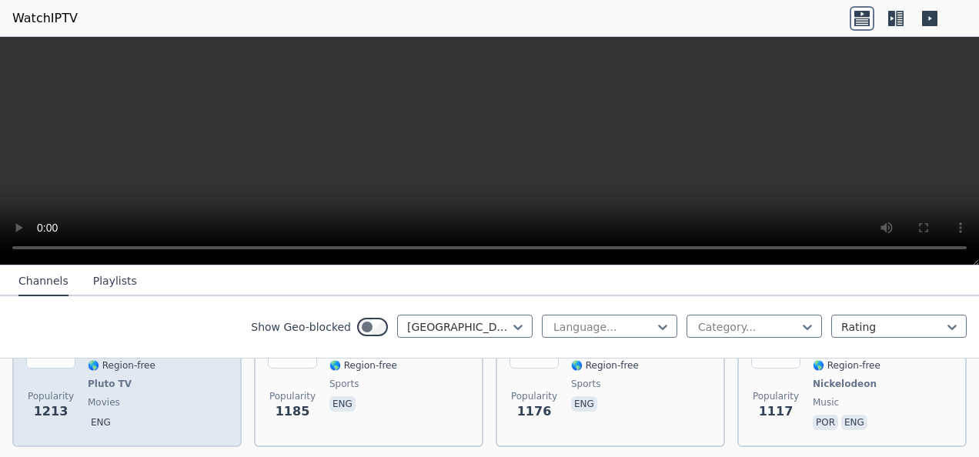
click at [220, 396] on div "Popularity 1213 Pluto TV Cult Films US 🌎 Region-free Pluto TV movies eng" at bounding box center [127, 377] width 202 height 114
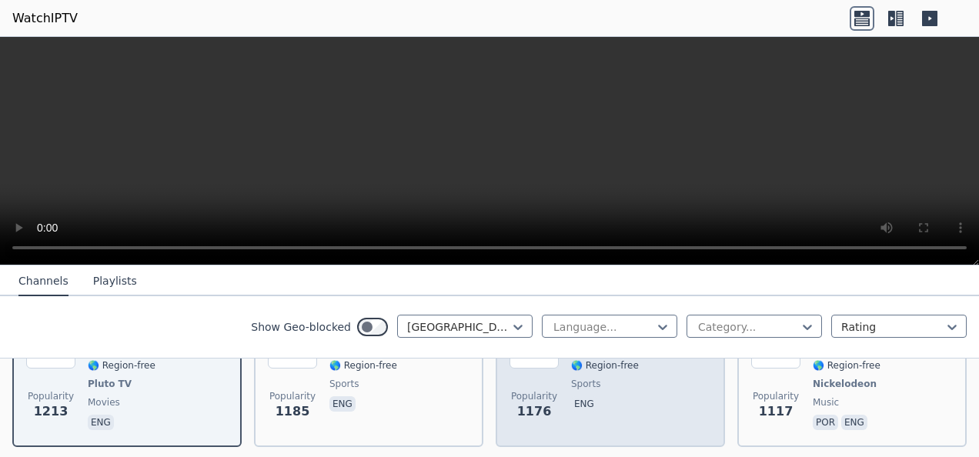
click at [666, 392] on div "Popularity 1176 Swerve Sports US 🌎 Region-free sports eng" at bounding box center [611, 377] width 202 height 114
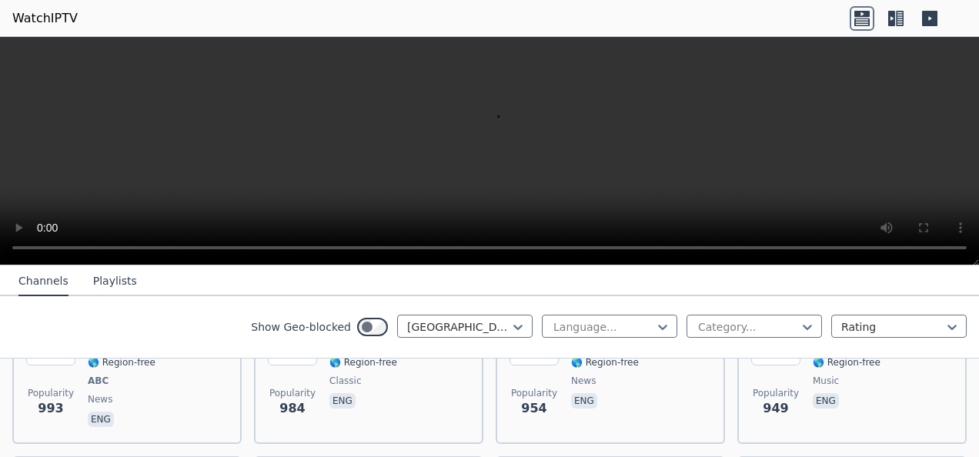
scroll to position [1078, 0]
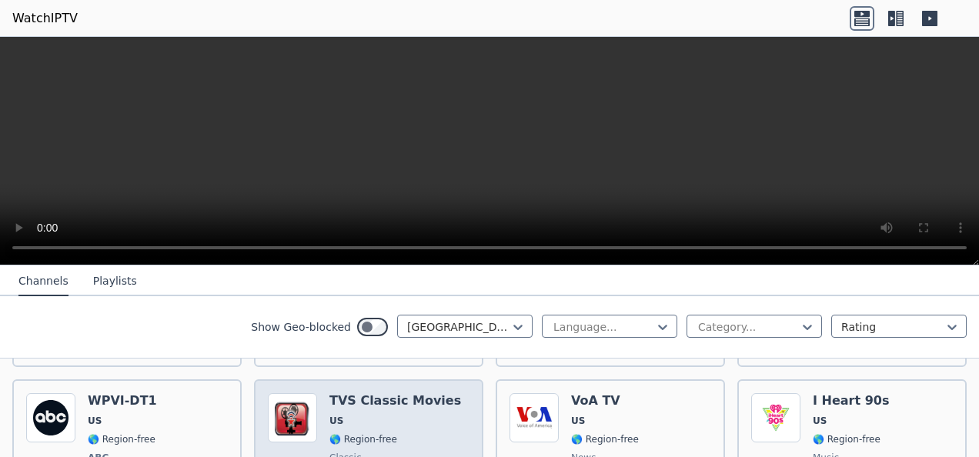
click at [426, 420] on div "TVS Classic Movies US 🌎 Region-free classic eng" at bounding box center [396, 450] width 132 height 114
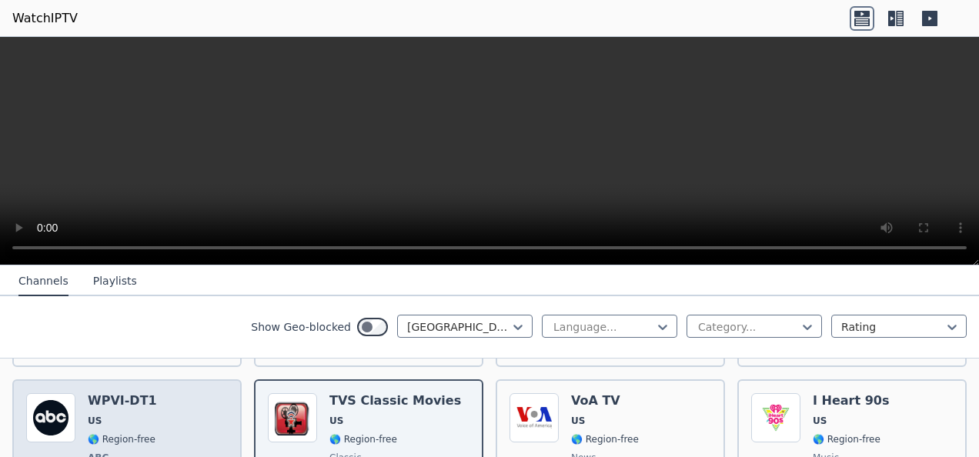
click at [177, 413] on div "Popularity 993 WPVI-DT1 US 🌎 Region-free ABC news eng" at bounding box center [127, 450] width 202 height 114
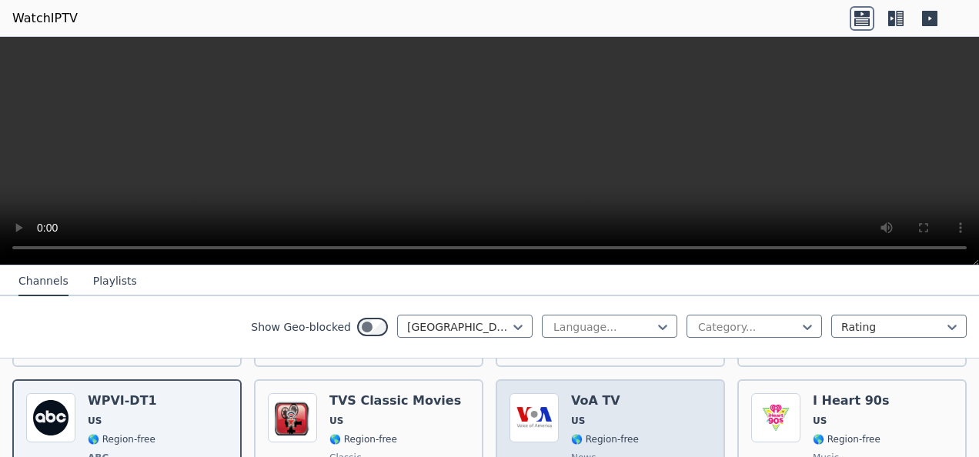
click at [646, 403] on div "Popularity 954 VoA TV US 🌎 Region-free news eng" at bounding box center [611, 450] width 202 height 114
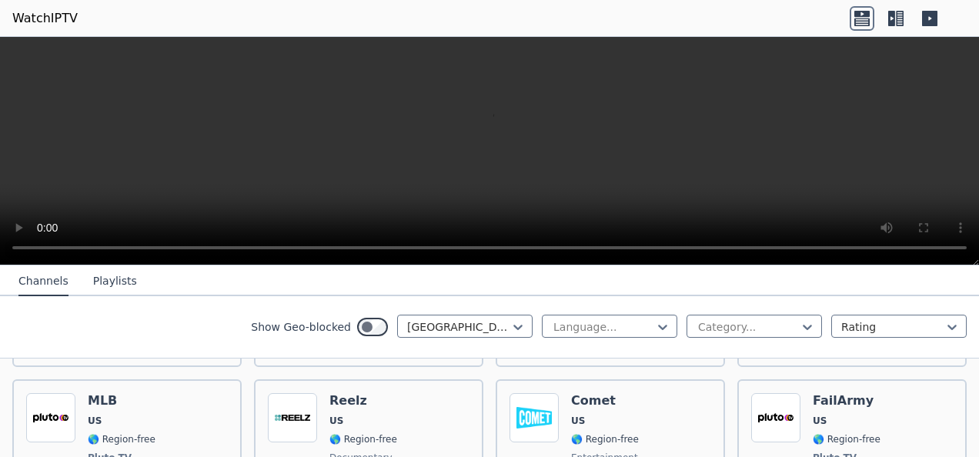
scroll to position [1463, 0]
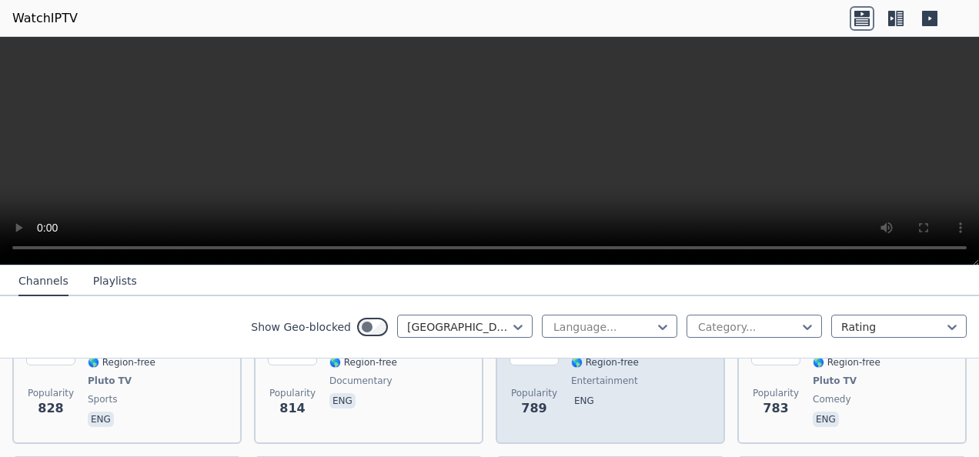
click at [646, 402] on div "Popularity 789 Comet US 🌎 Region-free entertainment eng" at bounding box center [611, 373] width 202 height 114
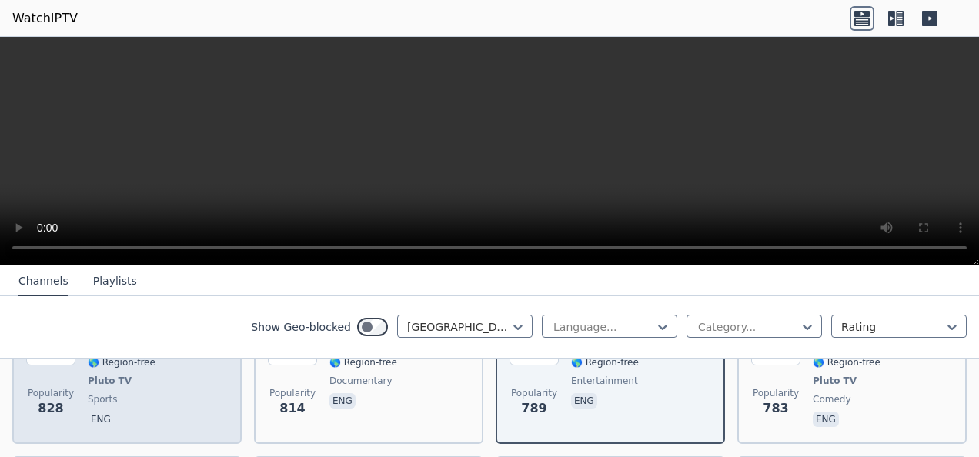
click at [172, 385] on div "Popularity 828 MLB US 🌎 Region-free Pluto TV sports eng" at bounding box center [127, 373] width 202 height 114
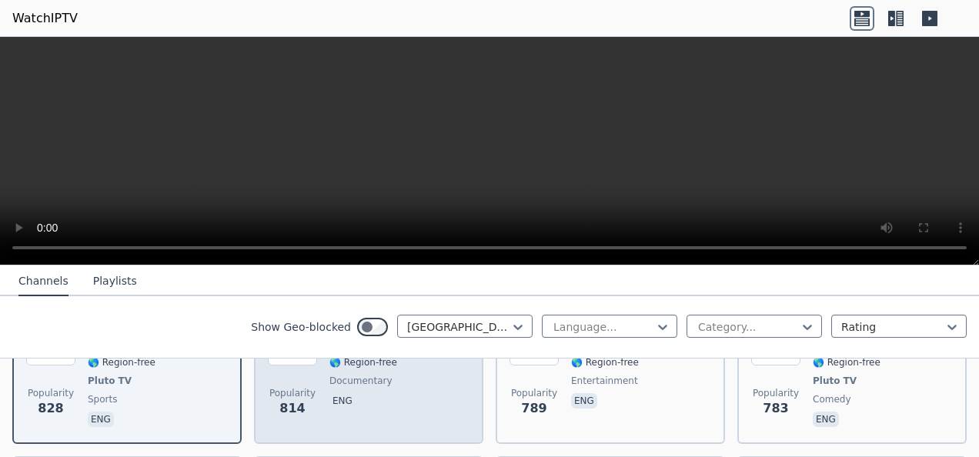
click at [457, 394] on div "Popularity 814 Reelz [GEOGRAPHIC_DATA] 🌎 Region-free documentary eng" at bounding box center [369, 373] width 202 height 114
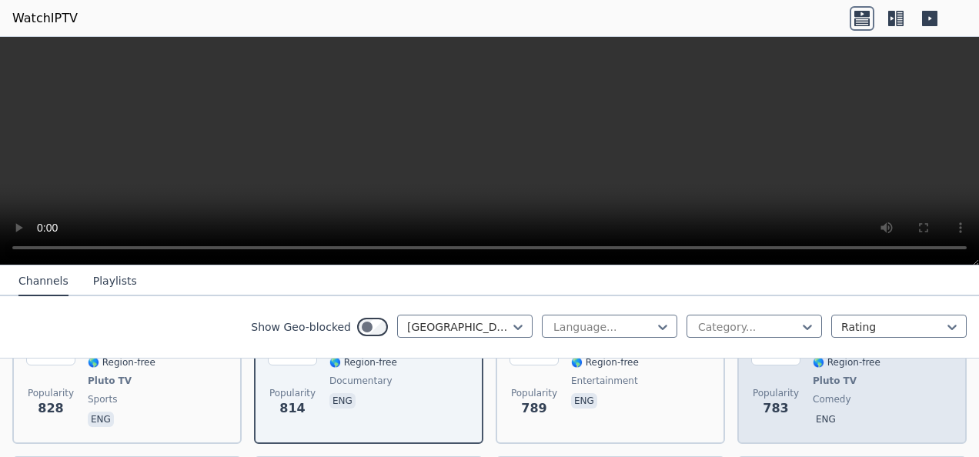
click at [903, 400] on div "Popularity 783 FailArmy US 🌎 Region-free Pluto TV comedy eng" at bounding box center [853, 373] width 202 height 114
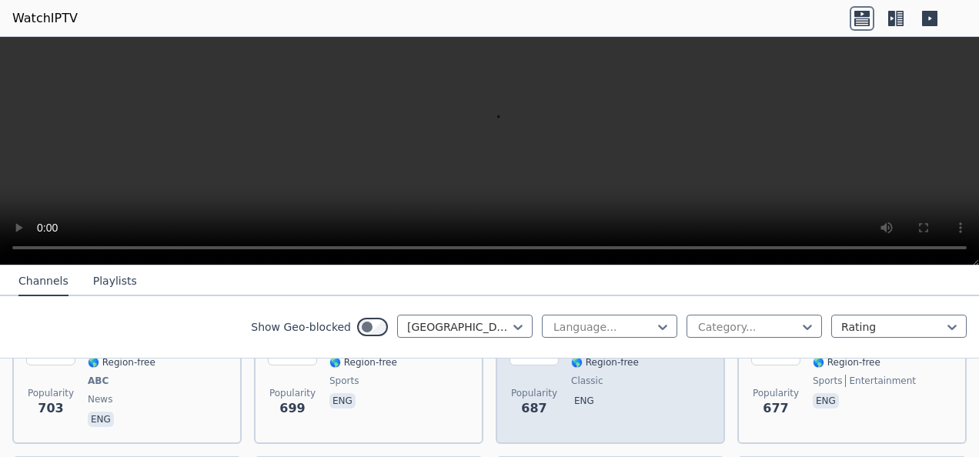
scroll to position [2002, 0]
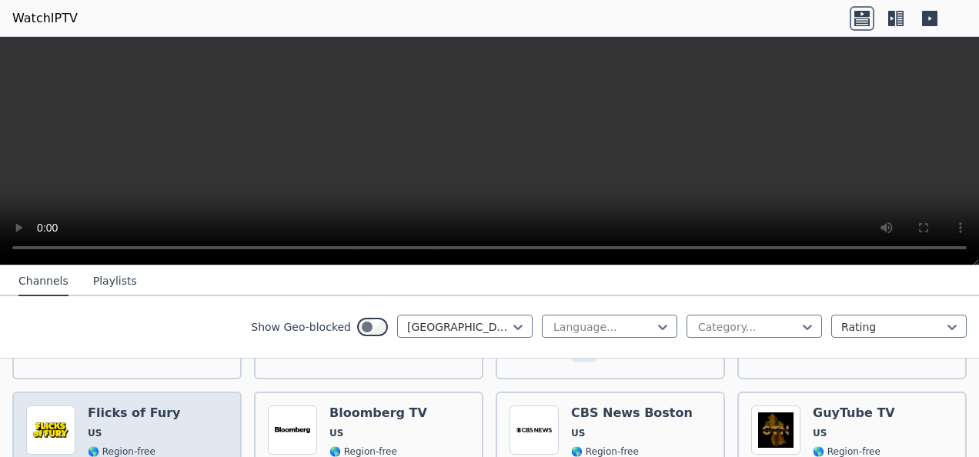
click at [190, 422] on div "Popularity 617 Flicks of Fury US 🌎 Region-free Pluto TV movies eng" at bounding box center [127, 463] width 202 height 114
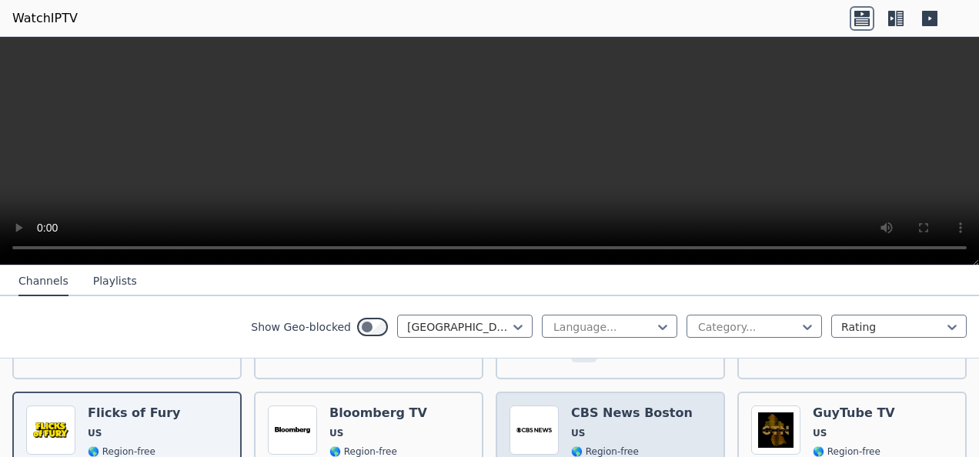
click at [685, 421] on div "Popularity 604 CBS News [GEOGRAPHIC_DATA] [GEOGRAPHIC_DATA] 🌎 Region-free Pluto…" at bounding box center [611, 463] width 202 height 114
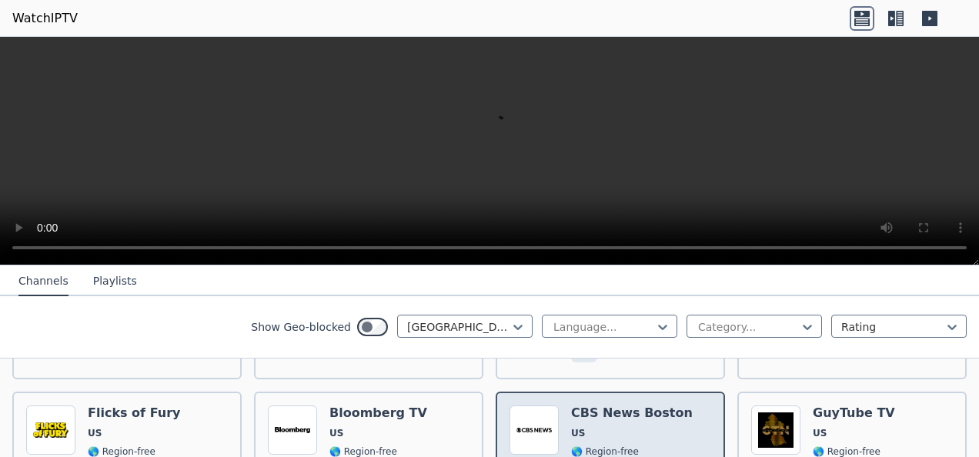
scroll to position [2310, 0]
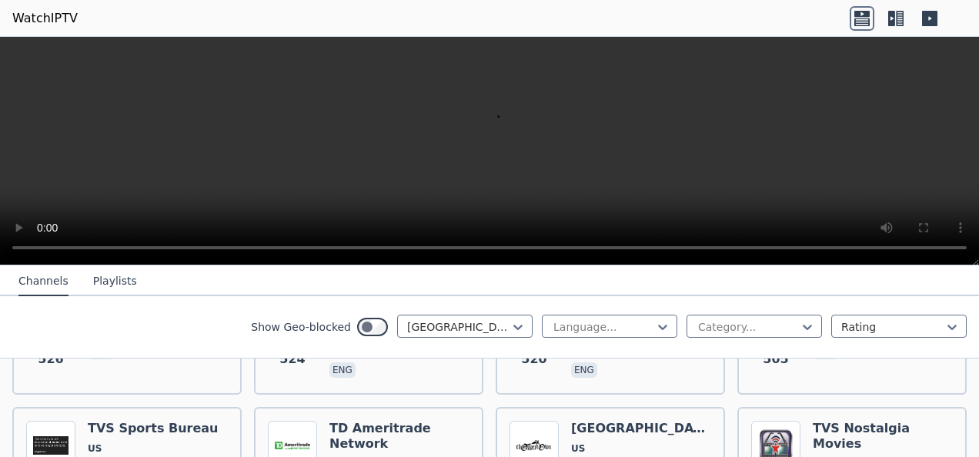
scroll to position [2772, 0]
